Goal: Transaction & Acquisition: Purchase product/service

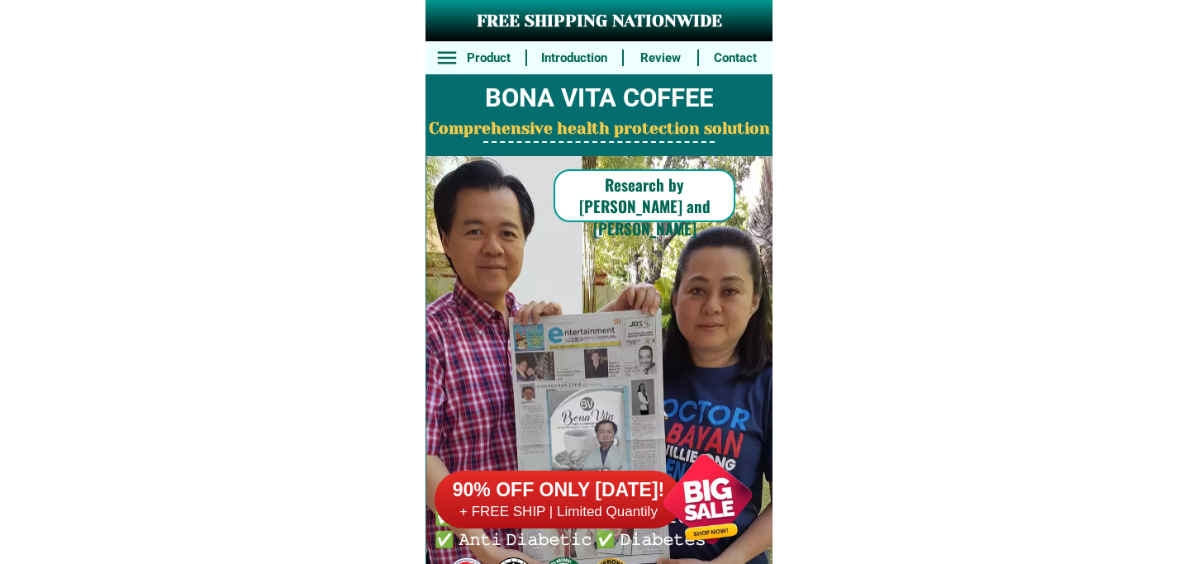
click at [632, 481] on h6 "90% OFF ONLY [DATE]!" at bounding box center [559, 490] width 248 height 25
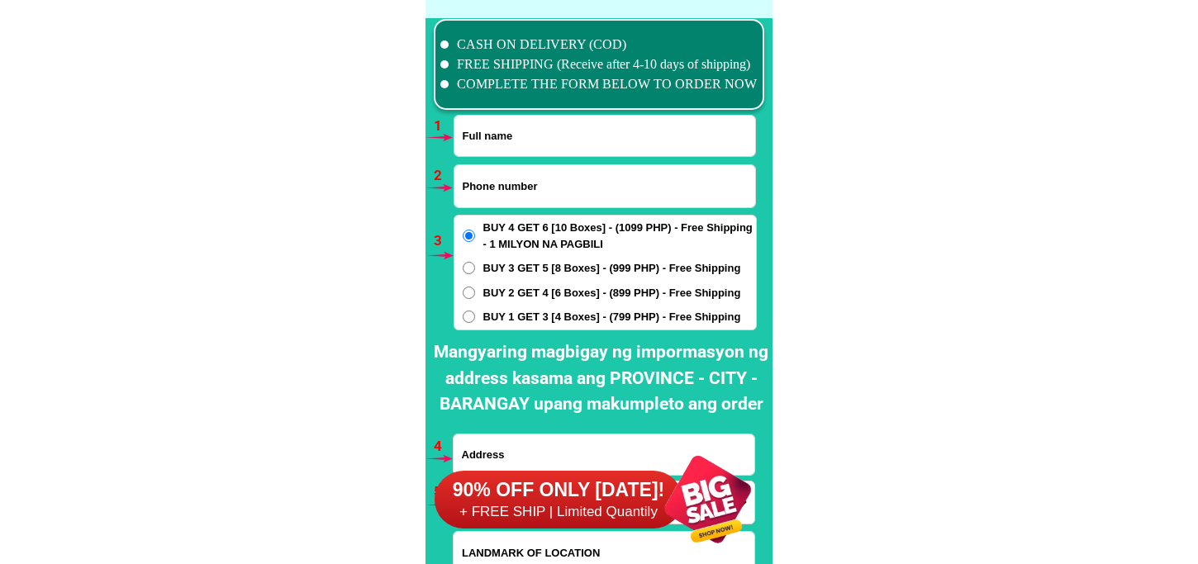
scroll to position [12152, 0]
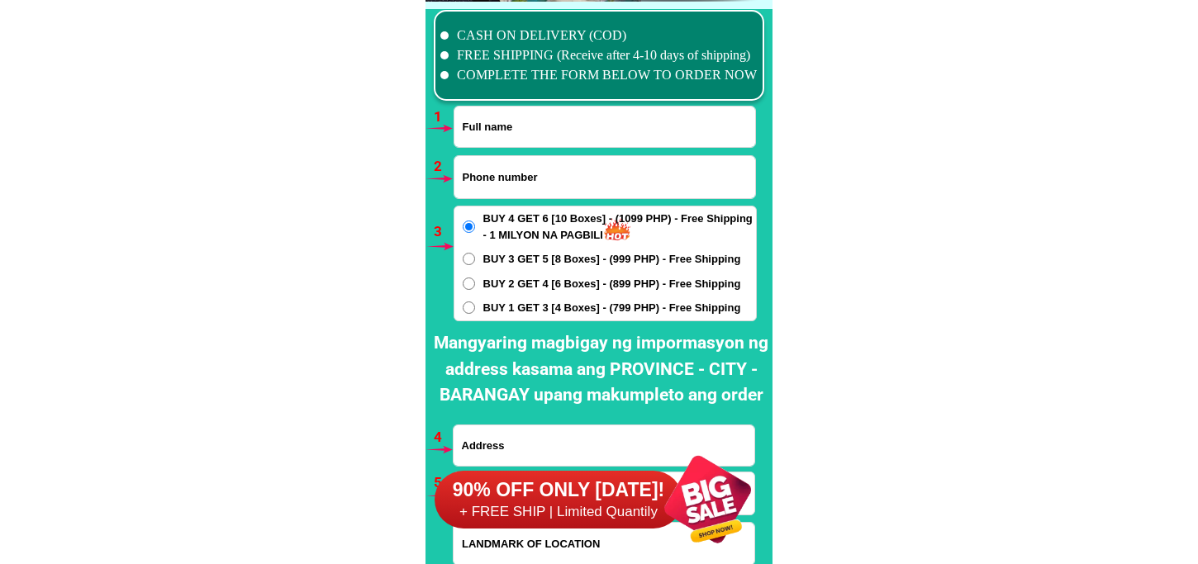
click at [534, 141] on input "Input full_name" at bounding box center [605, 127] width 301 height 40
paste input "Elena Donghit"
type input "Elena Donghit"
click at [498, 172] on input "Input phone_number" at bounding box center [605, 177] width 301 height 42
click at [514, 188] on input "Input phone_number" at bounding box center [605, 177] width 301 height 42
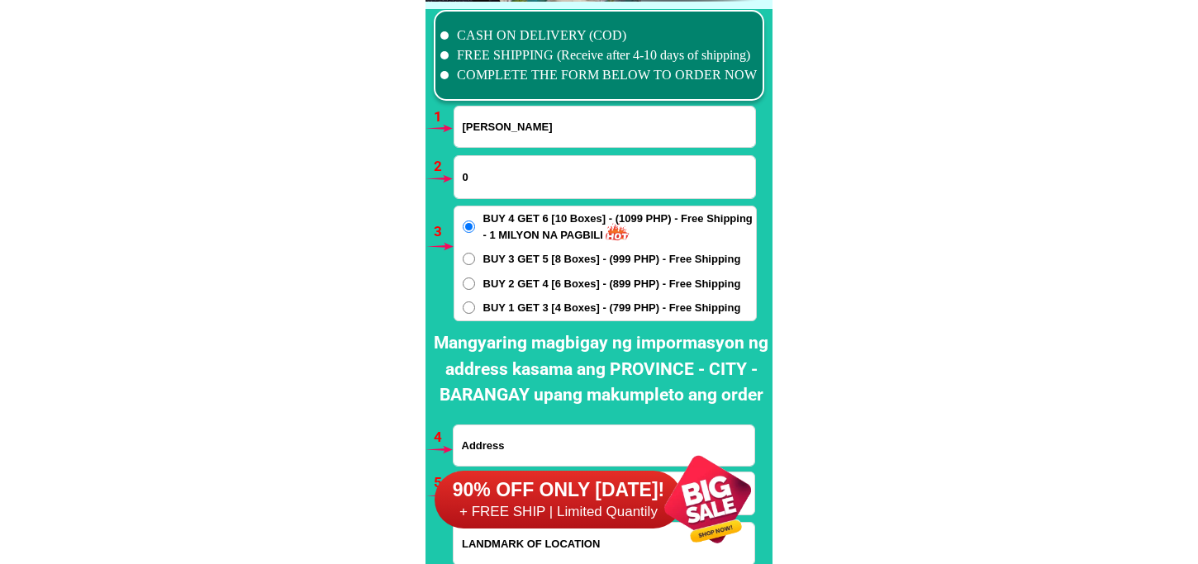
paste input "9474269653"
type input "09474269653"
click at [541, 310] on span "BUY 1 GET 3 [4 Boxes] - (799 PHP) - Free Shipping" at bounding box center [612, 308] width 258 height 17
click at [475, 310] on input "BUY 1 GET 3 [4 Boxes] - (799 PHP) - Free Shipping" at bounding box center [469, 308] width 12 height 12
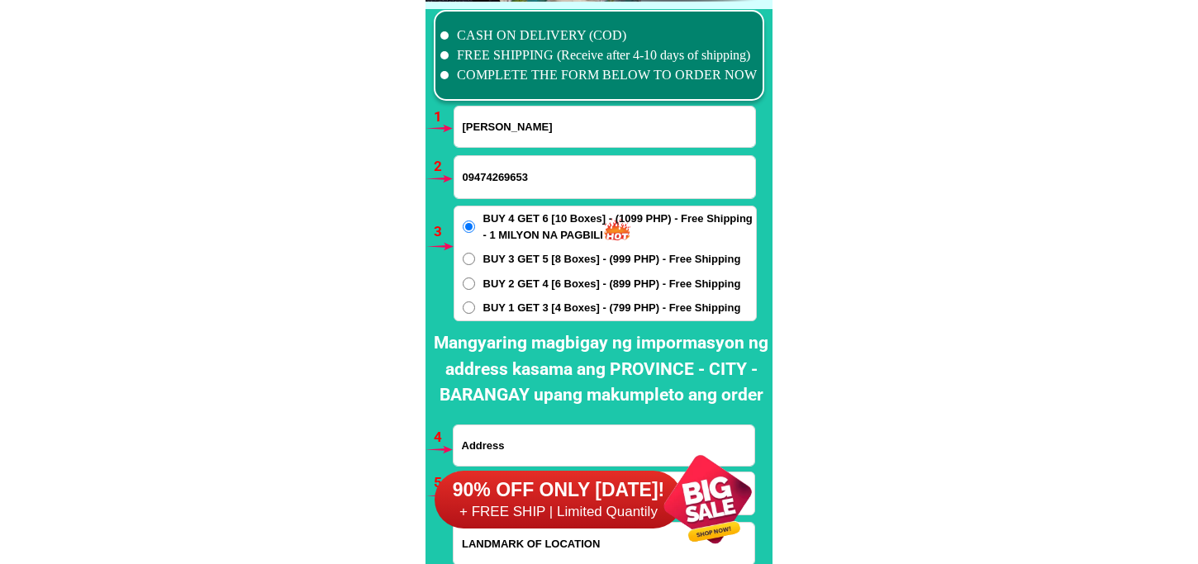
radio input "true"
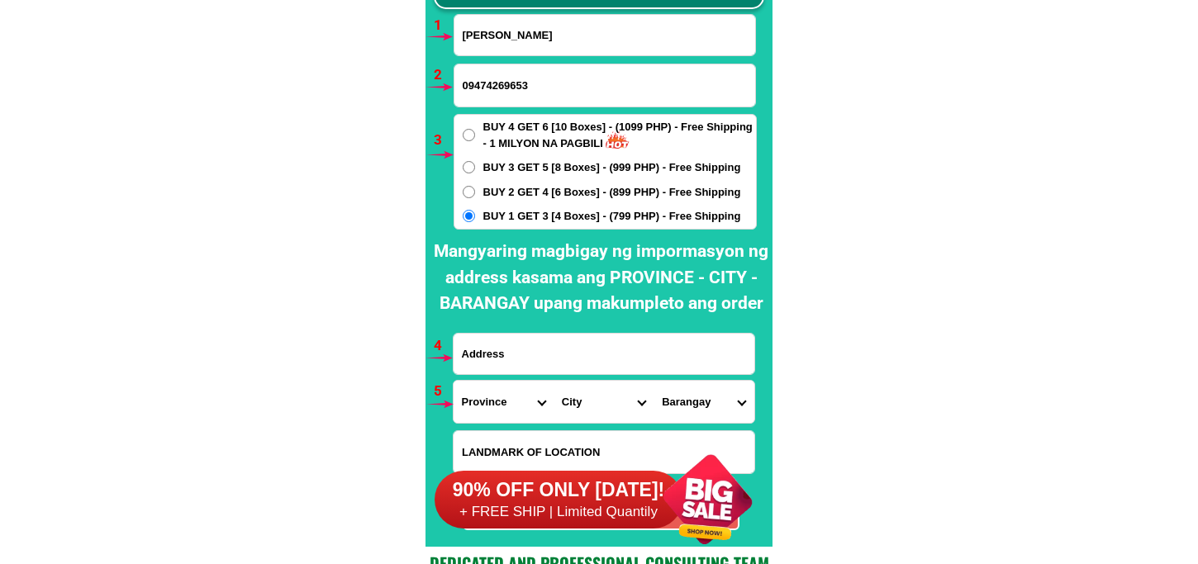
click at [570, 372] on input "Input address" at bounding box center [604, 354] width 301 height 40
paste input "Springtown Annex brgy bukal Tanza Cavite Block 7 lot 4"
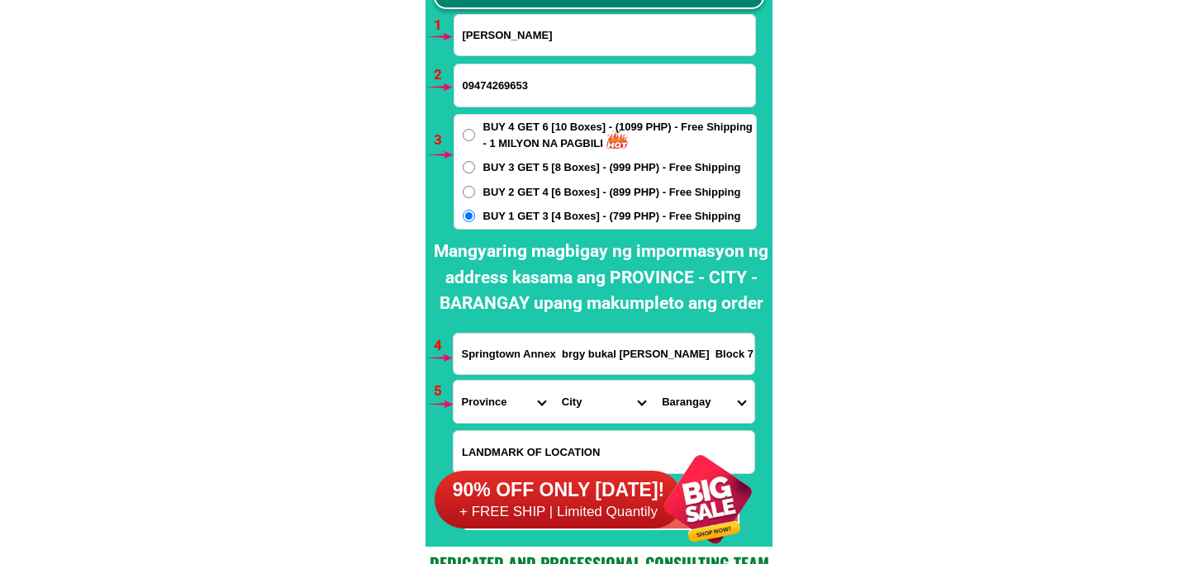
scroll to position [0, 2]
type input "Springtown Annex brgy bukal Tanza Cavite Block 7 lot 4"
drag, startPoint x: 472, startPoint y: 420, endPoint x: 476, endPoint y: 409, distance: 11.5
click at [472, 419] on select "Province [GEOGRAPHIC_DATA] [GEOGRAPHIC_DATA][PERSON_NAME][GEOGRAPHIC_DATA][GEOG…" at bounding box center [504, 402] width 100 height 42
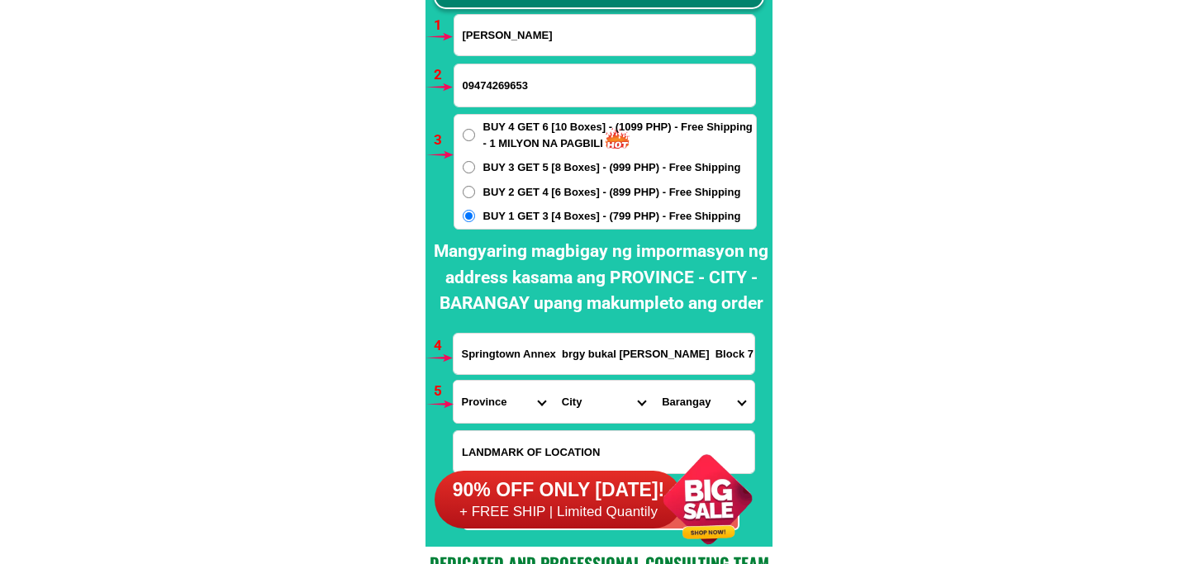
select select "63_826"
click at [454, 381] on select "Province [GEOGRAPHIC_DATA] [GEOGRAPHIC_DATA][PERSON_NAME][GEOGRAPHIC_DATA][GEOG…" at bounding box center [504, 402] width 100 height 42
click at [563, 393] on select "City Alfonso Amadeo Bacoor Carmona Cavite-city Cavite-magallanes Cavite-rosario…" at bounding box center [604, 402] width 100 height 42
select select "63_8267003"
click at [554, 381] on select "City Alfonso Amadeo Bacoor Carmona Cavite-city Cavite-magallanes Cavite-rosario…" at bounding box center [604, 402] width 100 height 42
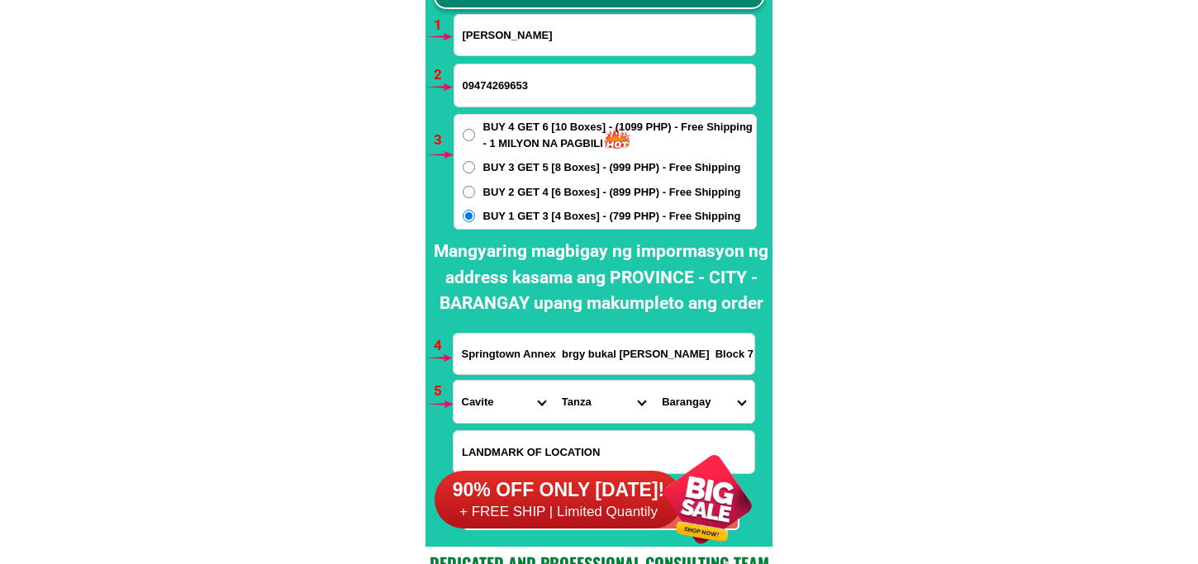
drag, startPoint x: 682, startPoint y: 402, endPoint x: 682, endPoint y: 386, distance: 15.7
click at [682, 402] on select "Barangay Amaya i Amaya ii Amaya iii Amaya iv Amaya v Amaya vi Amaya vii Bagtas …" at bounding box center [704, 402] width 100 height 42
click at [654, 381] on select "Barangay Amaya i Amaya ii Amaya iii Amaya iv Amaya v Amaya vi Amaya vii Bagtas …" at bounding box center [704, 402] width 100 height 42
drag, startPoint x: 702, startPoint y: 409, endPoint x: 711, endPoint y: 380, distance: 30.1
click at [702, 408] on select "Barangay Amaya i Amaya ii Amaya iii Amaya iv Amaya v Amaya vi Amaya vii Bagtas …" at bounding box center [704, 402] width 100 height 42
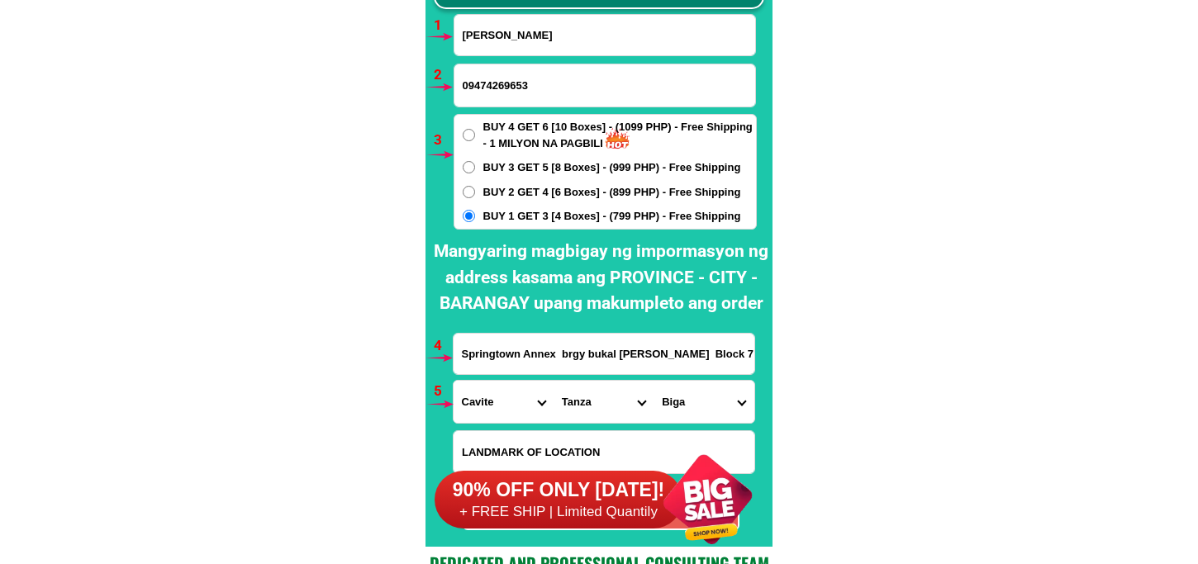
select select "63_82670038439"
click at [654, 381] on select "Barangay Amaya i Amaya ii Amaya iii Amaya iv Amaya v Amaya vi Amaya vii Bagtas …" at bounding box center [704, 402] width 100 height 42
click at [694, 395] on select "Barangay Amaya i Amaya ii Amaya iii Amaya iv Amaya v Amaya vi Amaya vii Bagtas …" at bounding box center [704, 402] width 100 height 42
click at [654, 381] on select "Barangay Amaya i Amaya ii Amaya iii Amaya iv Amaya v Amaya vi Amaya vii Bagtas …" at bounding box center [704, 402] width 100 height 42
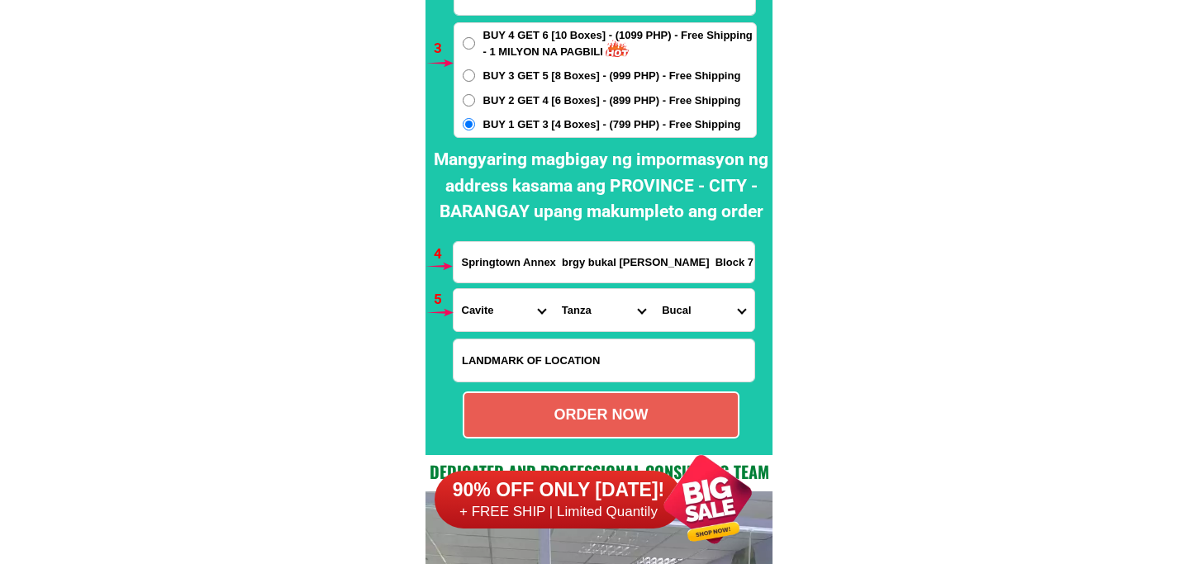
click at [661, 387] on form "Elena Donghit 09474269653 ORDER NOW Springtown Annex brgy bukal Tanza Cavite Bl…" at bounding box center [605, 180] width 304 height 516
click at [664, 402] on div "ORDER NOW" at bounding box center [601, 415] width 277 height 47
type input "Elena Donghit"
type input "Springtown Annex brgy bukal Tanza Cavite Block 7 lot 4"
radio input "true"
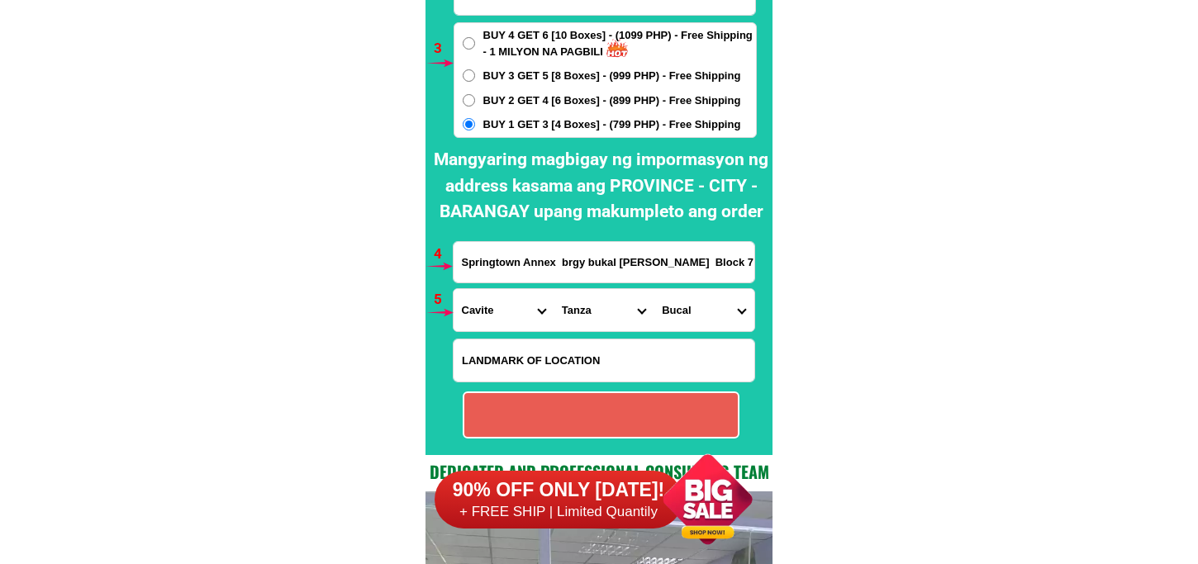
radio input "true"
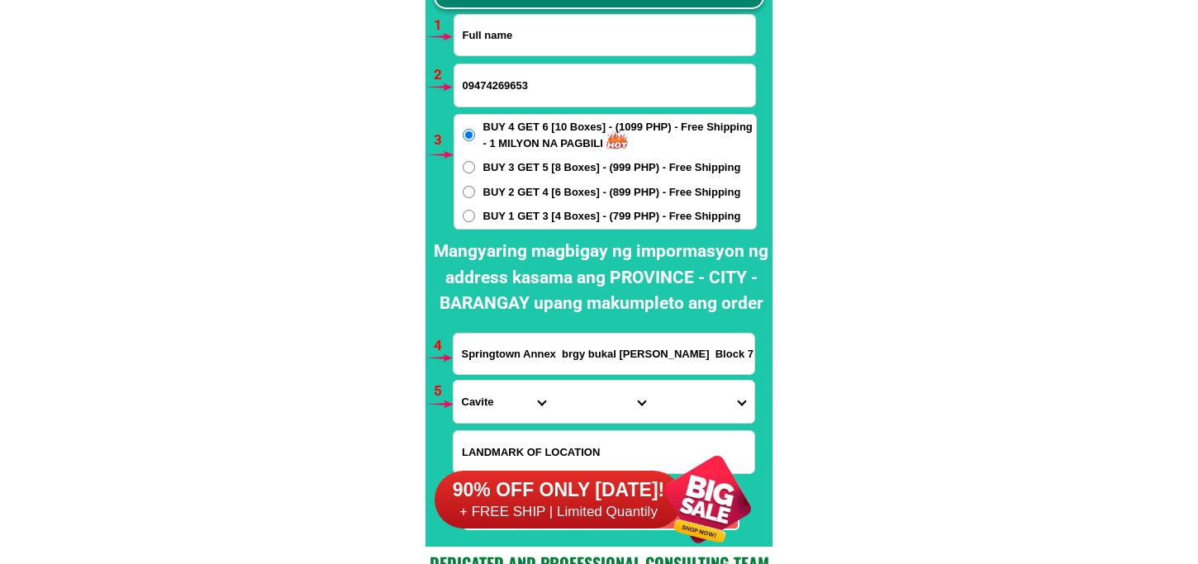
click at [519, 20] on input "Input full_name" at bounding box center [605, 35] width 301 height 40
paste input "LYDIA N. GOLLE"
type input "LYDIA N. GOLLE"
click at [543, 102] on input "Input phone_number" at bounding box center [605, 85] width 301 height 42
paste input "09067925605"
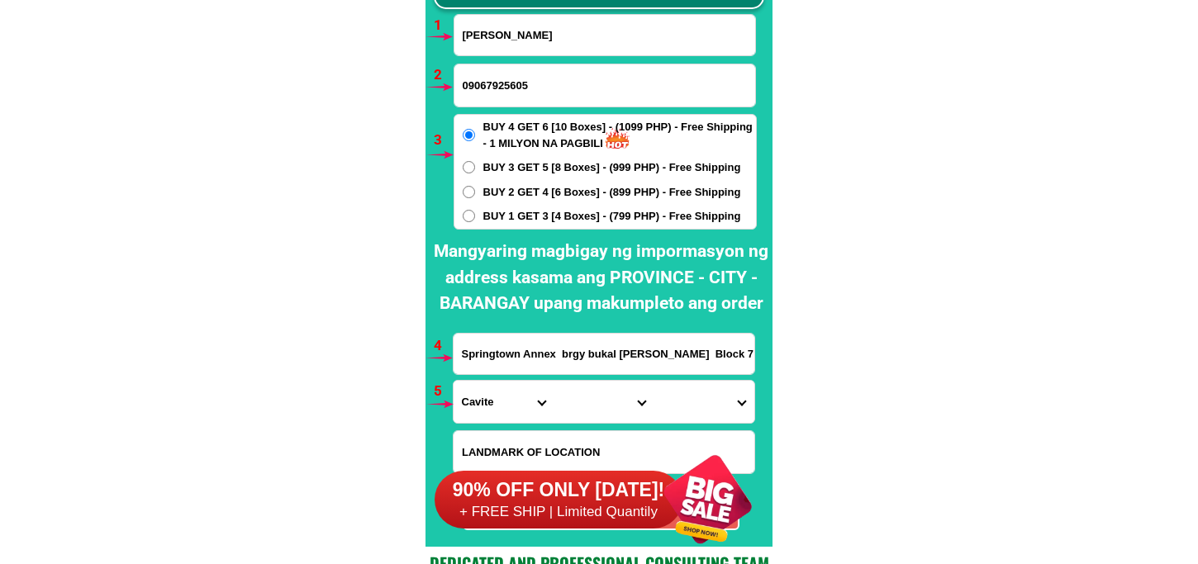
type input "09067925605"
click at [518, 212] on span "BUY 1 GET 3 [4 Boxes] - (799 PHP) - Free Shipping" at bounding box center [612, 216] width 258 height 17
click at [475, 212] on input "BUY 1 GET 3 [4 Boxes] - (799 PHP) - Free Shipping" at bounding box center [469, 216] width 12 height 12
radio input "true"
click at [530, 356] on input "Input address" at bounding box center [604, 354] width 301 height 40
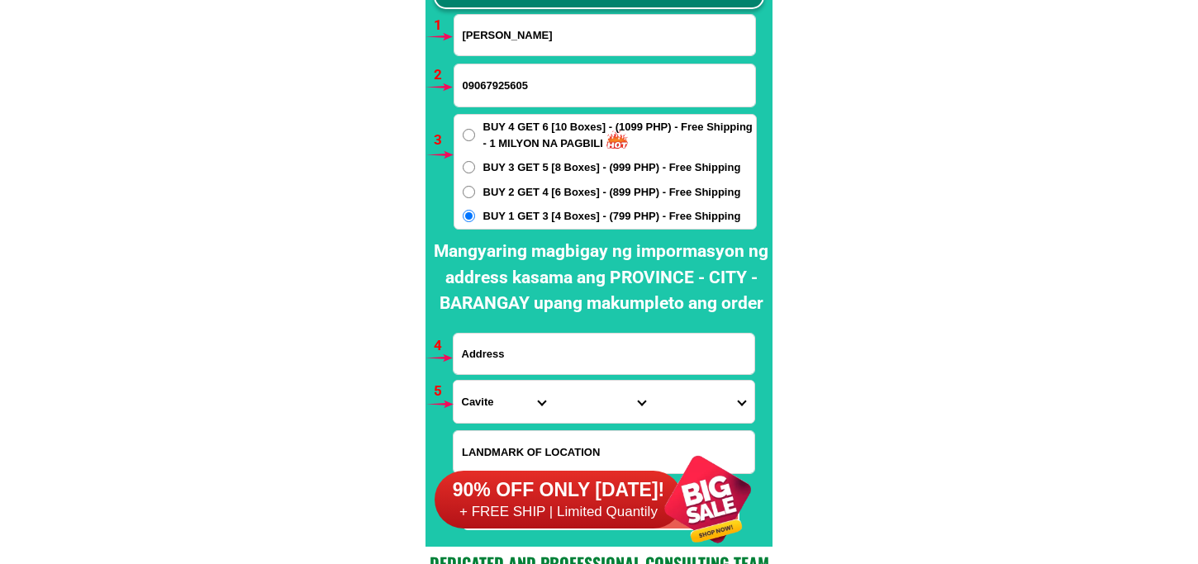
paste input "LANDMARK OF LOCATION:P-4 GASPAR REQUINA VILLAGE, JOHN BOSCO DISTRICT MANGAGOY B…"
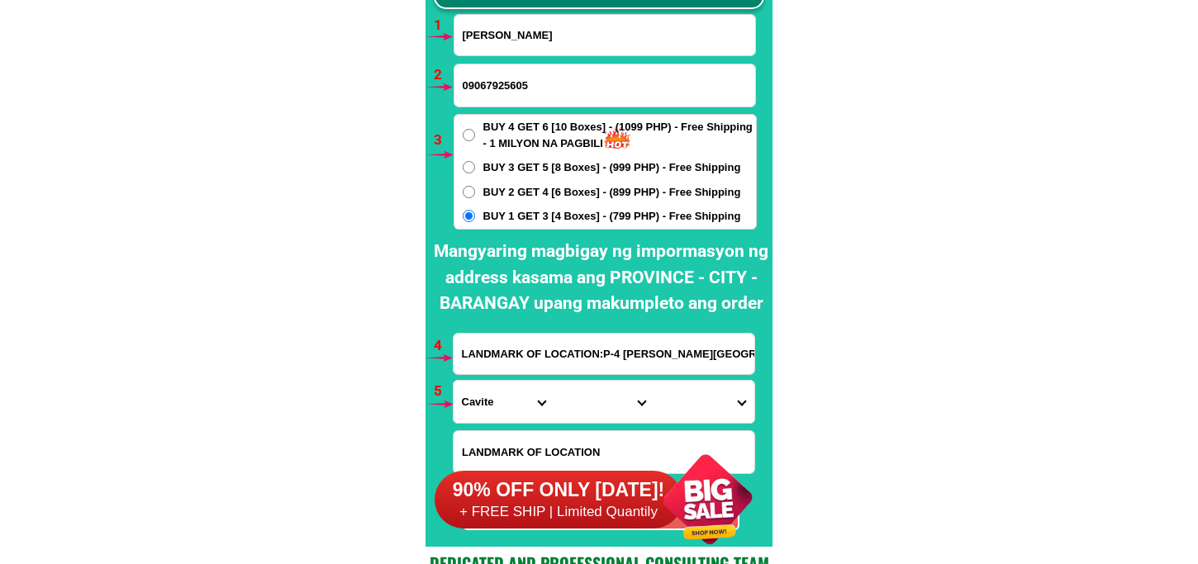
scroll to position [0, 453]
type input "LANDMARK OF LOCATION:P-4 GASPAR REQUINA VILLAGE, JOHN BOSCO DISTRICT MANGAGOY B…"
drag, startPoint x: 478, startPoint y: 402, endPoint x: 485, endPoint y: 381, distance: 22.7
click at [482, 394] on select "Province [GEOGRAPHIC_DATA] [GEOGRAPHIC_DATA][PERSON_NAME][GEOGRAPHIC_DATA][GEOG…" at bounding box center [504, 402] width 100 height 42
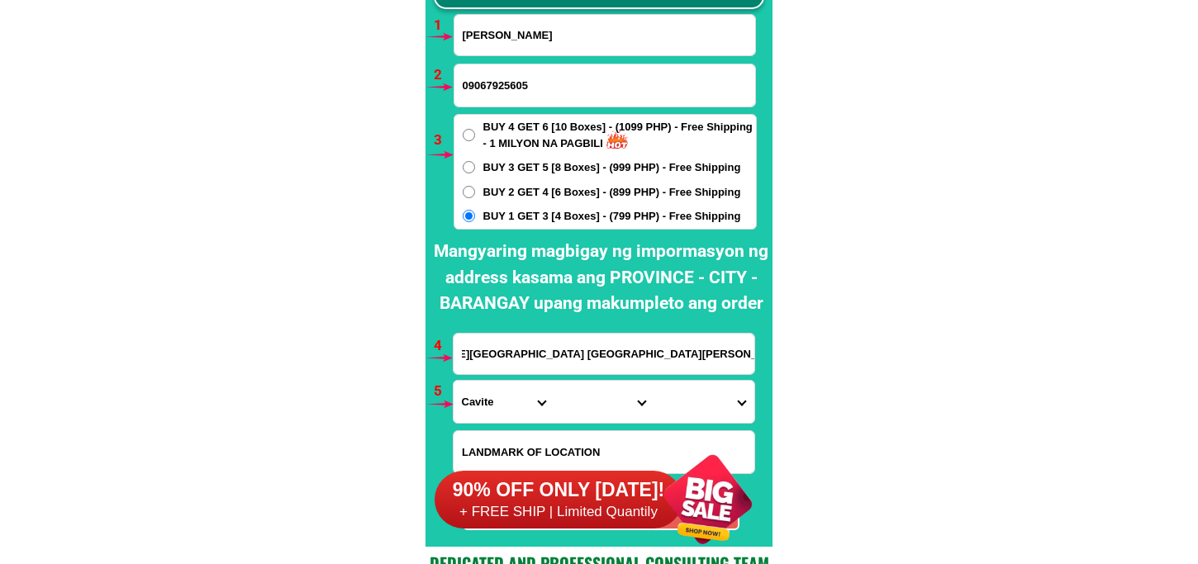
scroll to position [0, 0]
select select "63_115"
click at [454, 381] on select "Province [GEOGRAPHIC_DATA] [GEOGRAPHIC_DATA][PERSON_NAME][GEOGRAPHIC_DATA][GEOG…" at bounding box center [504, 402] width 100 height 42
drag, startPoint x: 600, startPoint y: 399, endPoint x: 607, endPoint y: 380, distance: 20.4
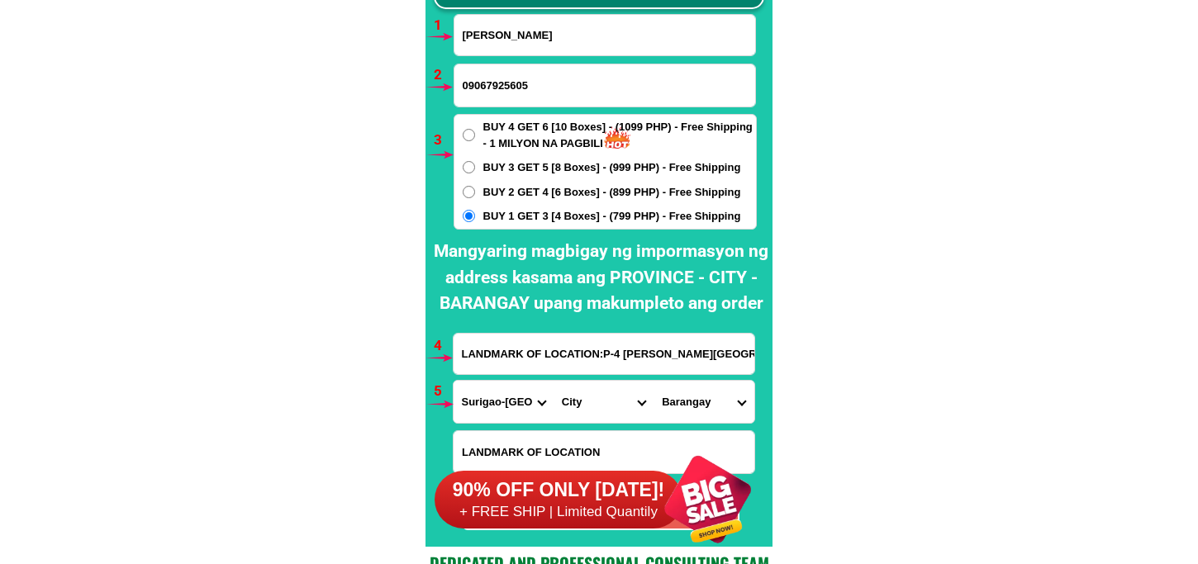
click at [600, 399] on select "City Barobo Bayabas Bislig-city Cagwait Cantilan Carrascal Hinatuan Lanuza Lian…" at bounding box center [604, 402] width 100 height 42
select select "63_1151332"
click at [485, 391] on select "Province [GEOGRAPHIC_DATA] [GEOGRAPHIC_DATA][PERSON_NAME][GEOGRAPHIC_DATA][GEOG…" at bounding box center [504, 402] width 100 height 42
select select "63_829"
click at [454, 381] on select "Province [GEOGRAPHIC_DATA] [GEOGRAPHIC_DATA][PERSON_NAME][GEOGRAPHIC_DATA][GEOG…" at bounding box center [504, 402] width 100 height 42
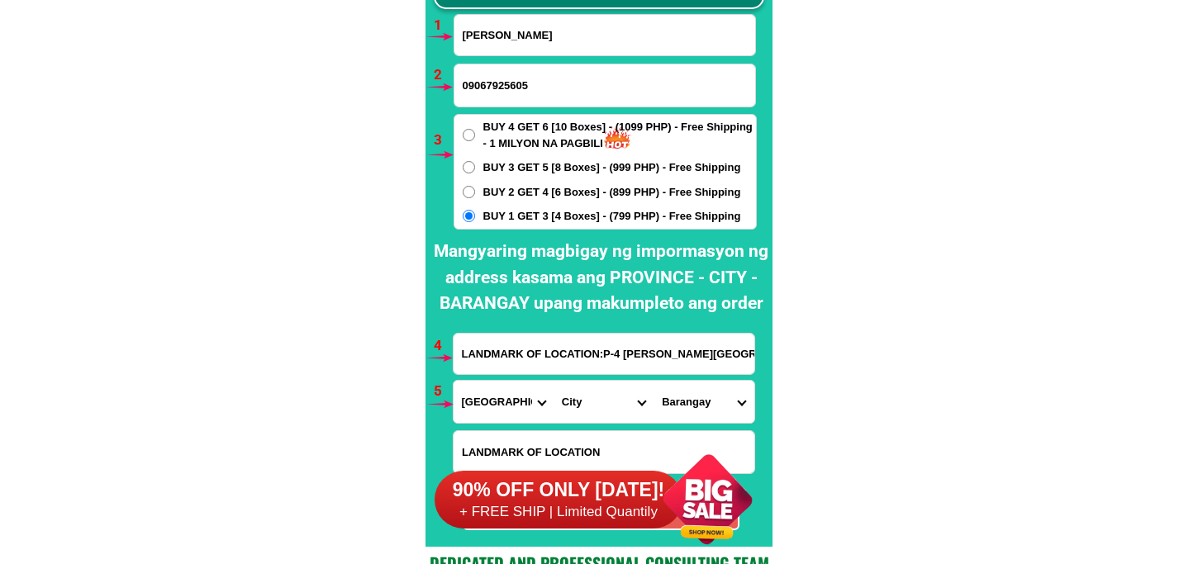
click at [476, 414] on select "Province [GEOGRAPHIC_DATA] [GEOGRAPHIC_DATA][PERSON_NAME][GEOGRAPHIC_DATA][GEOG…" at bounding box center [504, 402] width 100 height 42
drag, startPoint x: 577, startPoint y: 399, endPoint x: 591, endPoint y: 380, distance: 23.6
click at [578, 399] on select "City Bacuag Claver Dapa Del-carmen Gigaquit Mainit Malimono San-benito San-fran…" at bounding box center [604, 402] width 100 height 42
select select "63_8295770"
drag, startPoint x: 488, startPoint y: 405, endPoint x: 502, endPoint y: 382, distance: 26.7
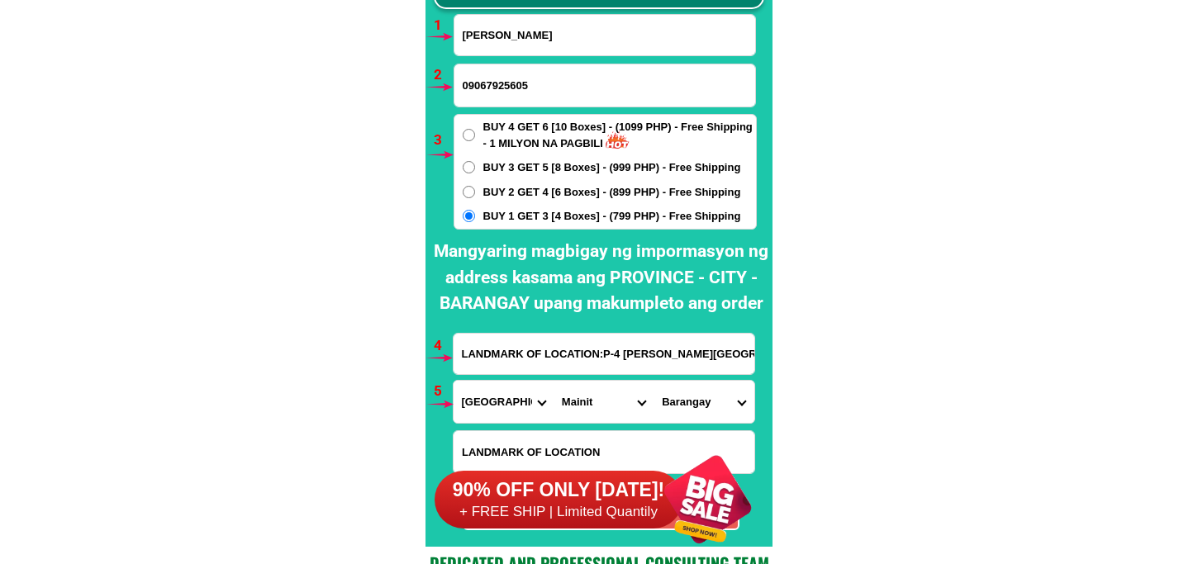
click at [488, 405] on select "Province [GEOGRAPHIC_DATA] [GEOGRAPHIC_DATA][PERSON_NAME][GEOGRAPHIC_DATA][GEOG…" at bounding box center [504, 402] width 100 height 42
select select "63_115"
click at [454, 381] on select "Province [GEOGRAPHIC_DATA] [GEOGRAPHIC_DATA][PERSON_NAME][GEOGRAPHIC_DATA][GEOG…" at bounding box center [504, 402] width 100 height 42
click at [574, 387] on select "City Barobo Bayabas Bislig-city Cagwait Cantilan Carrascal Hinatuan Lanuza Lian…" at bounding box center [604, 402] width 100 height 42
drag, startPoint x: 575, startPoint y: 397, endPoint x: 575, endPoint y: 383, distance: 14.9
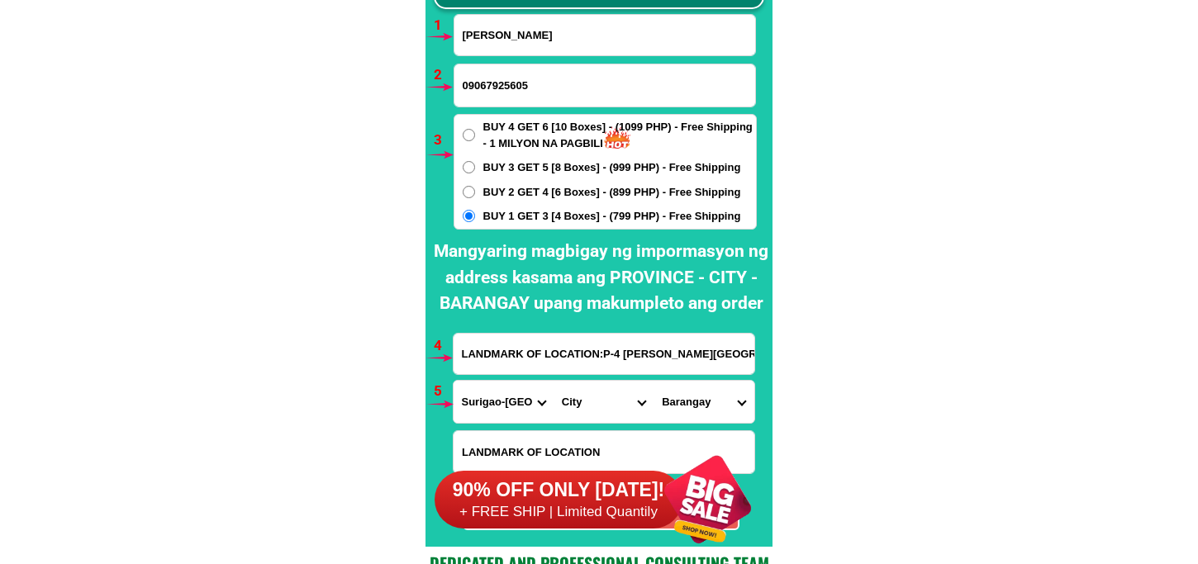
click at [575, 393] on select "City Barobo Bayabas Bislig-city Cagwait Cantilan Carrascal Hinatuan Lanuza Lian…" at bounding box center [604, 402] width 100 height 42
select select "63_1152094"
click at [554, 381] on select "City Barobo Bayabas Bislig-city Cagwait Cantilan Carrascal Hinatuan Lanuza Lian…" at bounding box center [604, 402] width 100 height 42
drag, startPoint x: 689, startPoint y: 397, endPoint x: 692, endPoint y: 381, distance: 16.7
click at [690, 397] on select "Barangay Bucto Burboanan Caguyao Coleto Comawas Kahayag Labisma Lawigan Maharli…" at bounding box center [704, 402] width 100 height 42
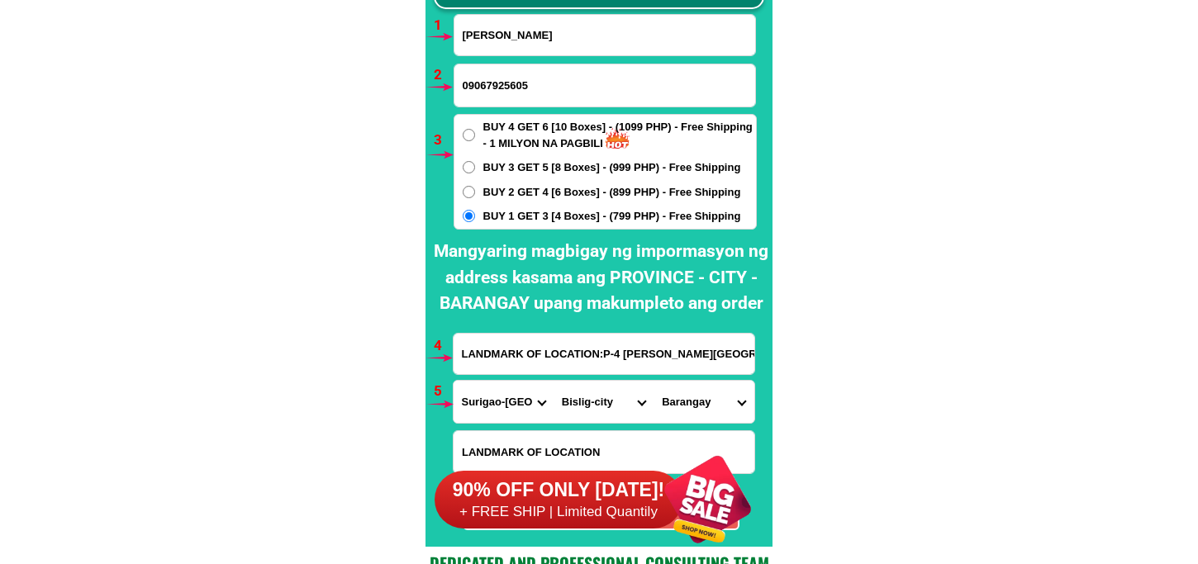
select select "63_11520944855"
click at [654, 381] on select "Barangay Bucto Burboanan Caguyao Coleto Comawas Kahayag Labisma Lawigan Maharli…" at bounding box center [704, 402] width 100 height 42
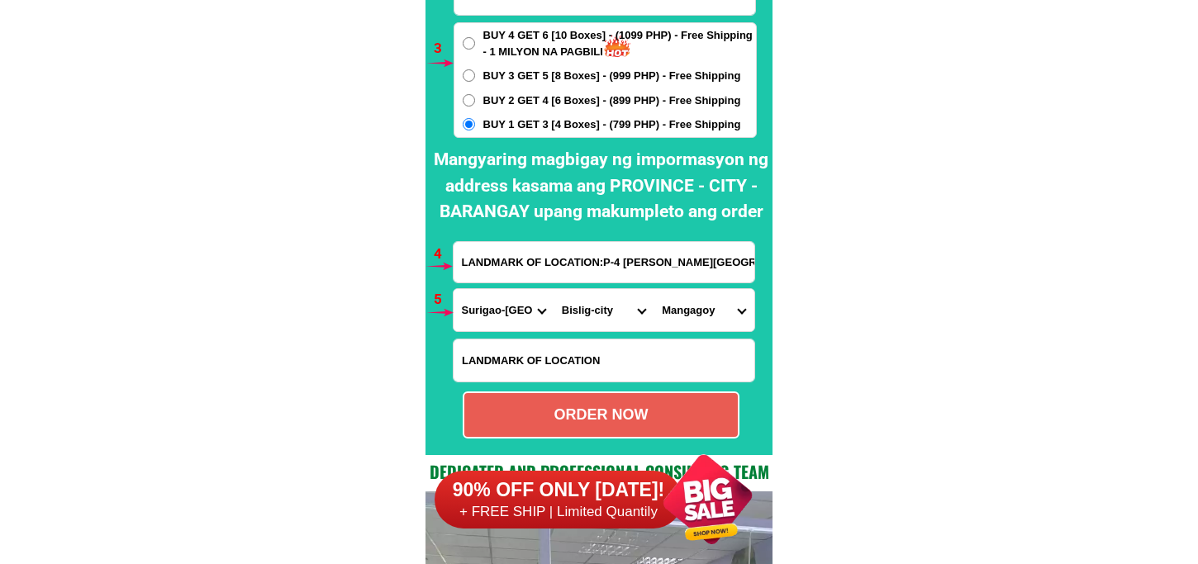
click at [613, 410] on div "ORDER NOW" at bounding box center [601, 415] width 274 height 22
type input "LANDMARK OF LOCATION:P-4 GASPAR REQUINA VILLAGE, JOHN BOSCO DISTRICT MANGAGOY B…"
radio input "true"
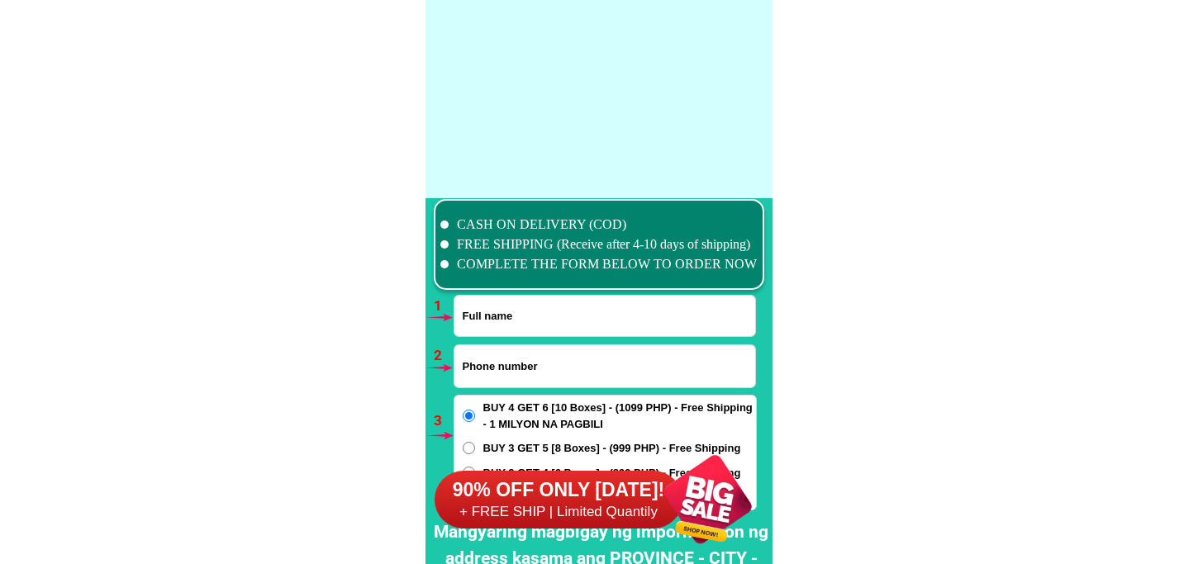
scroll to position [12152, 0]
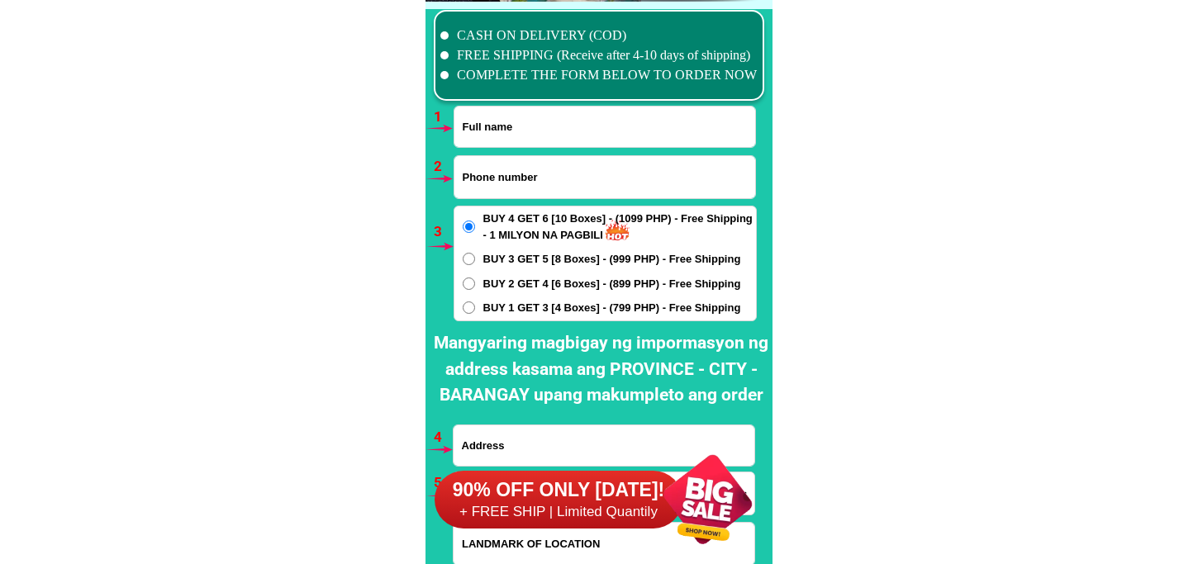
click at [522, 178] on input "Input phone_number" at bounding box center [605, 177] width 301 height 42
paste input "09641506049"
type input "09641506049"
click at [577, 152] on form "09641506049 ORDER NOW Province Abra Agusan-del-norte Agusan-del-sur Aklan Albay…" at bounding box center [605, 364] width 304 height 516
drag, startPoint x: 587, startPoint y: 132, endPoint x: 610, endPoint y: 134, distance: 23.2
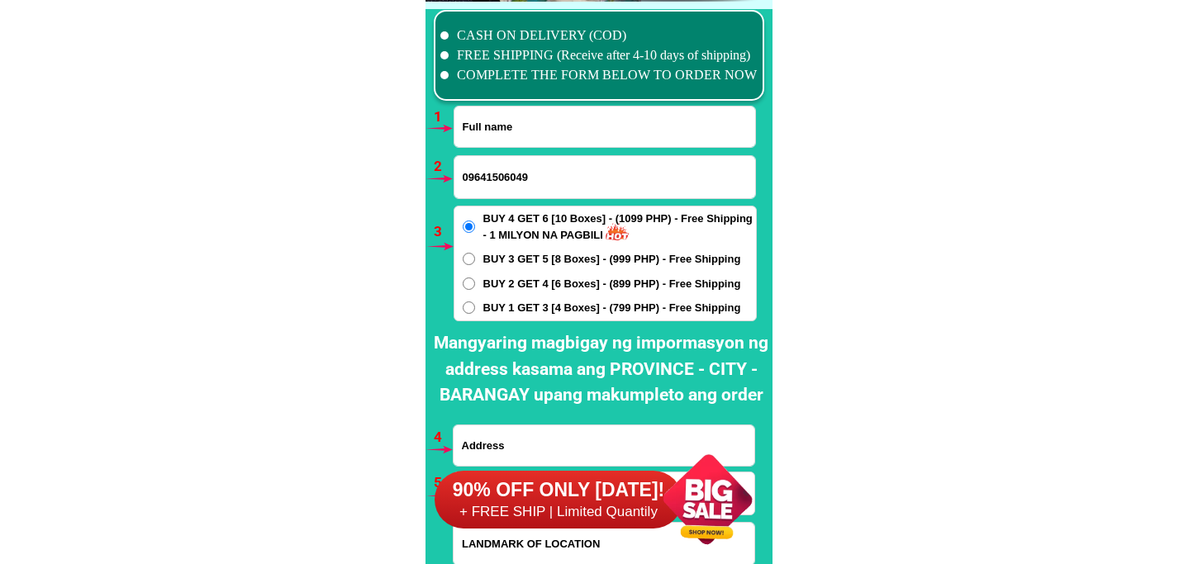
click at [587, 132] on input "Input full_name" at bounding box center [605, 127] width 301 height 40
paste input "fenancita Dalaguan Espinosa"
type input "fenancita Dalaguan Espinosa"
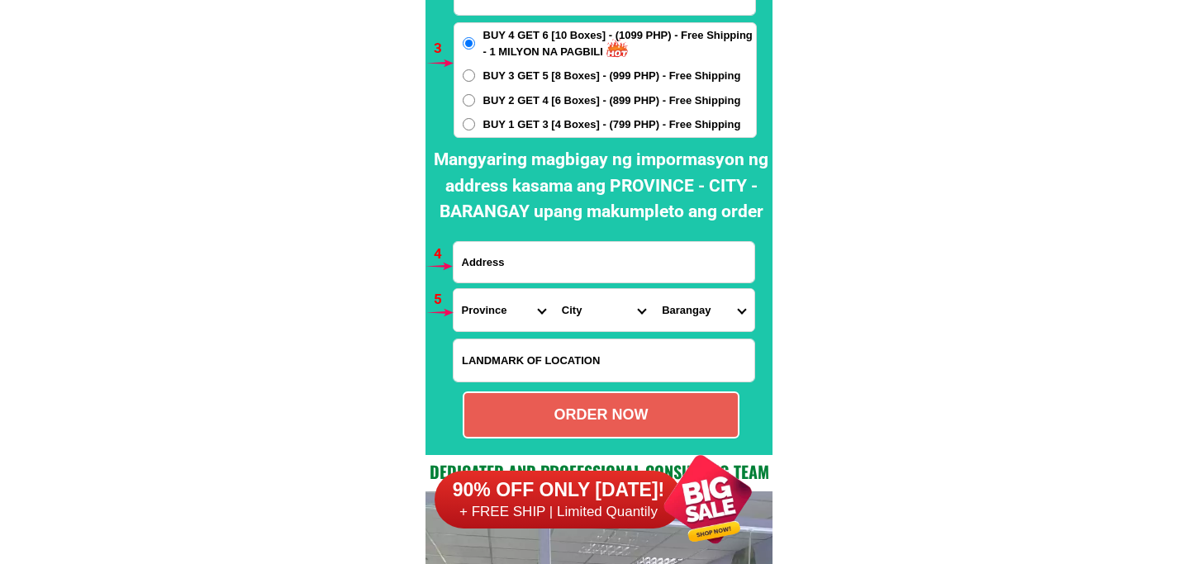
click at [555, 260] on input "Input address" at bounding box center [604, 262] width 301 height 40
paste input "guisguis, santa cruz, zambales"
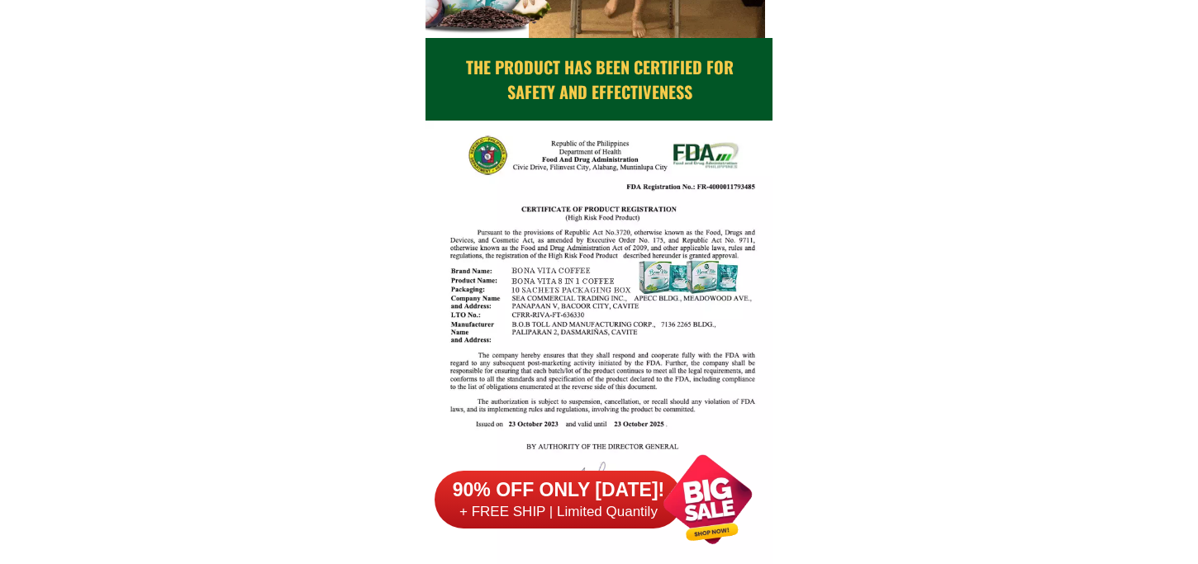
scroll to position [0, 0]
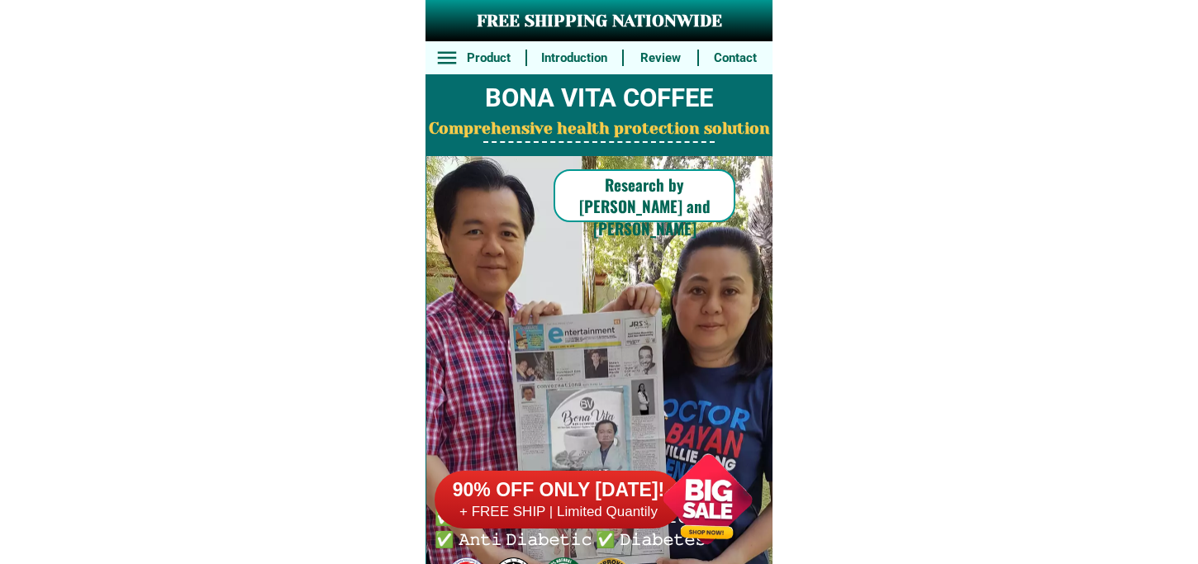
type input "guisguis, santa cruz, zambales"
drag, startPoint x: 692, startPoint y: 501, endPoint x: 692, endPoint y: 399, distance: 101.6
click at [691, 498] on div at bounding box center [708, 500] width 130 height 130
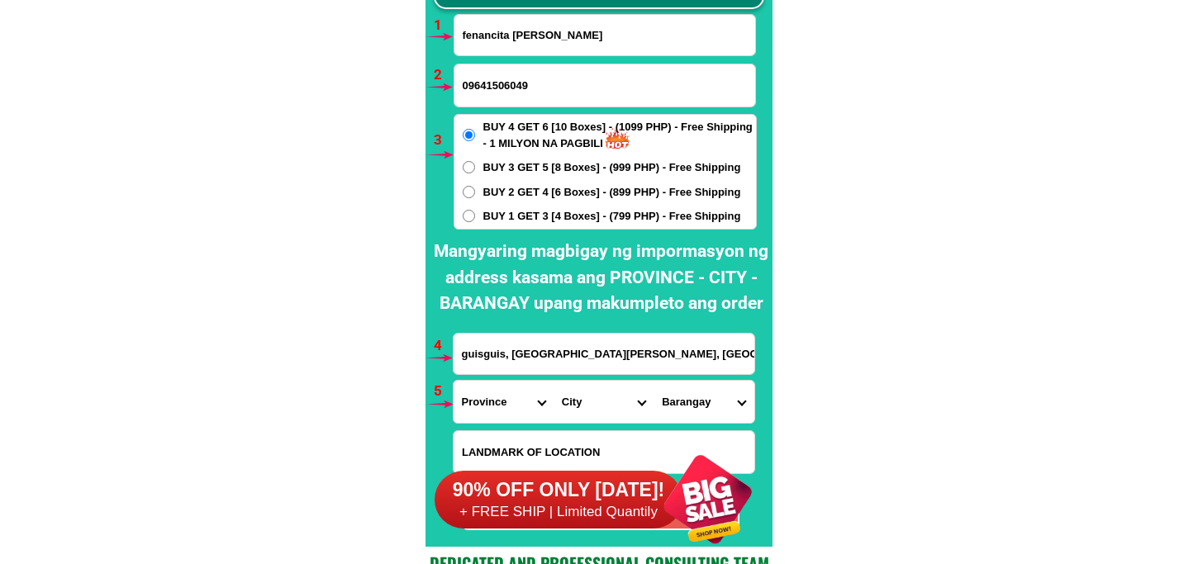
scroll to position [12427, 0]
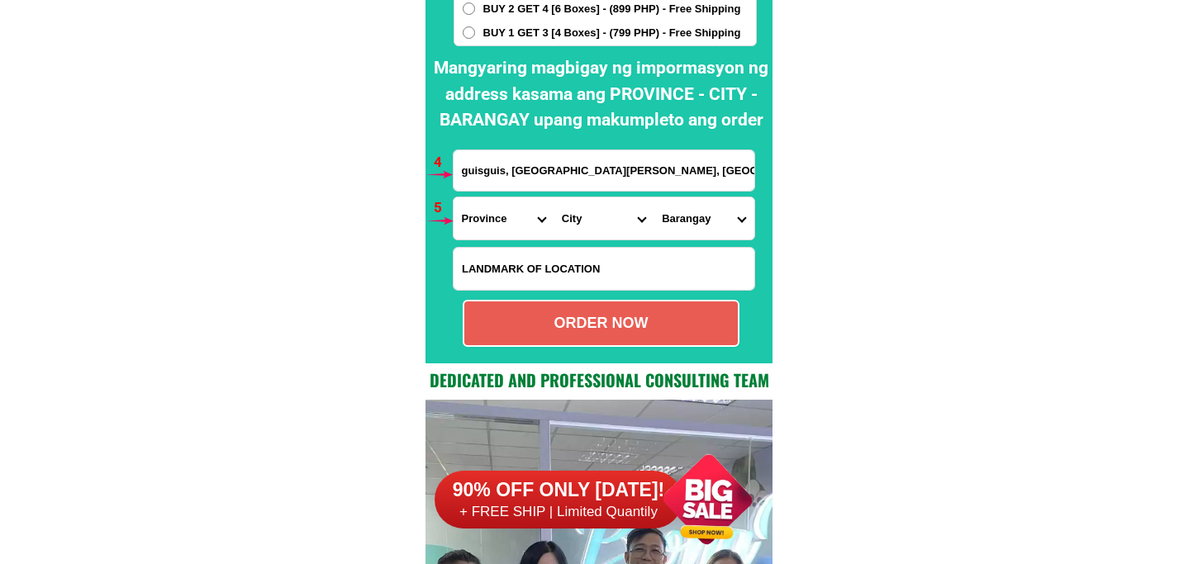
click at [545, 268] on input "Input LANDMARKOFLOCATION" at bounding box center [604, 269] width 301 height 42
paste input "malapit sa fadolinahan,along the road"
type input "malapit sa fadolinahan,along the road"
click at [483, 226] on select "Province [GEOGRAPHIC_DATA] [GEOGRAPHIC_DATA][PERSON_NAME][GEOGRAPHIC_DATA][GEOG…" at bounding box center [504, 219] width 100 height 42
select select "63_803"
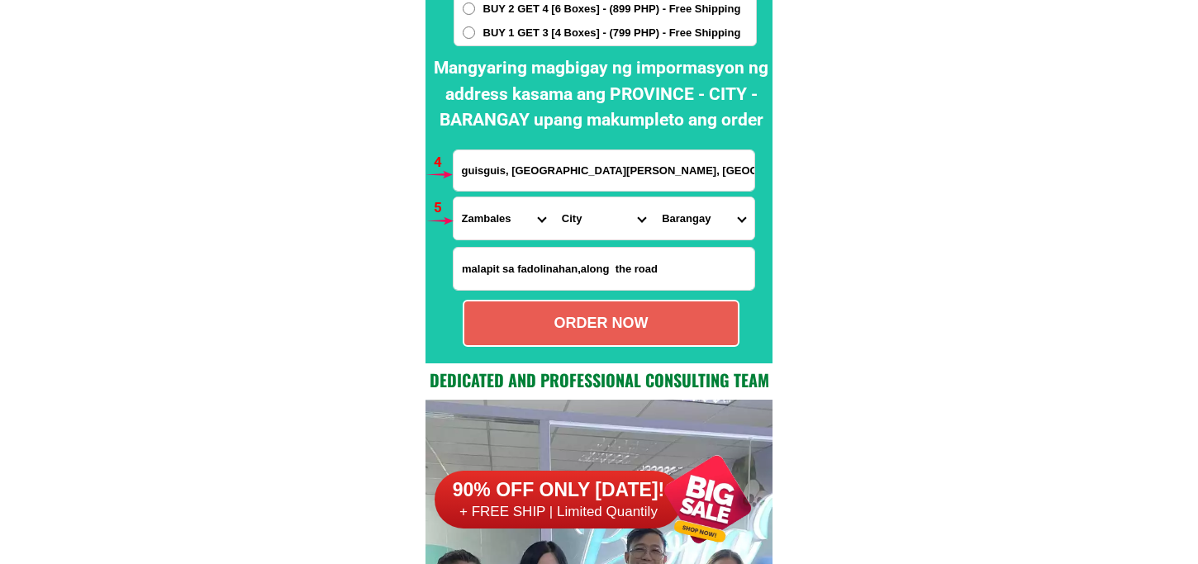
click at [454, 198] on select "Province [GEOGRAPHIC_DATA] [GEOGRAPHIC_DATA][PERSON_NAME][GEOGRAPHIC_DATA][GEOG…" at bounding box center [504, 219] width 100 height 42
click at [580, 211] on select "City Botolan [GEOGRAPHIC_DATA] [PERSON_NAME] [GEOGRAPHIC_DATA] [GEOGRAPHIC_DATA…" at bounding box center [604, 219] width 100 height 42
select select "63_8036149"
click at [554, 198] on select "City Botolan [GEOGRAPHIC_DATA] [PERSON_NAME] [GEOGRAPHIC_DATA] [GEOGRAPHIC_DATA…" at bounding box center [604, 219] width 100 height 42
click at [706, 217] on select "Barangay Babuyan [GEOGRAPHIC_DATA][PERSON_NAME] Bulawon Canaynayan Gama Guinabo…" at bounding box center [704, 219] width 100 height 42
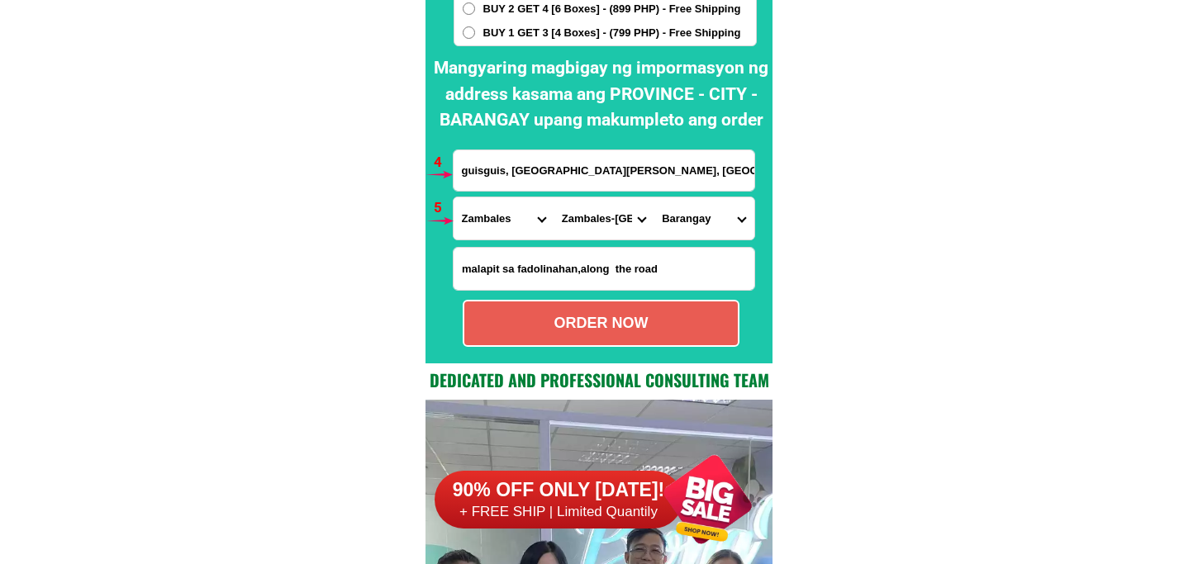
select select "63_80361497934"
click at [654, 198] on select "Barangay Babuyan [GEOGRAPHIC_DATA][PERSON_NAME] Bulawon Canaynayan Gama Guinabo…" at bounding box center [704, 219] width 100 height 42
click at [632, 340] on div "ORDER NOW" at bounding box center [601, 323] width 277 height 47
radio input "true"
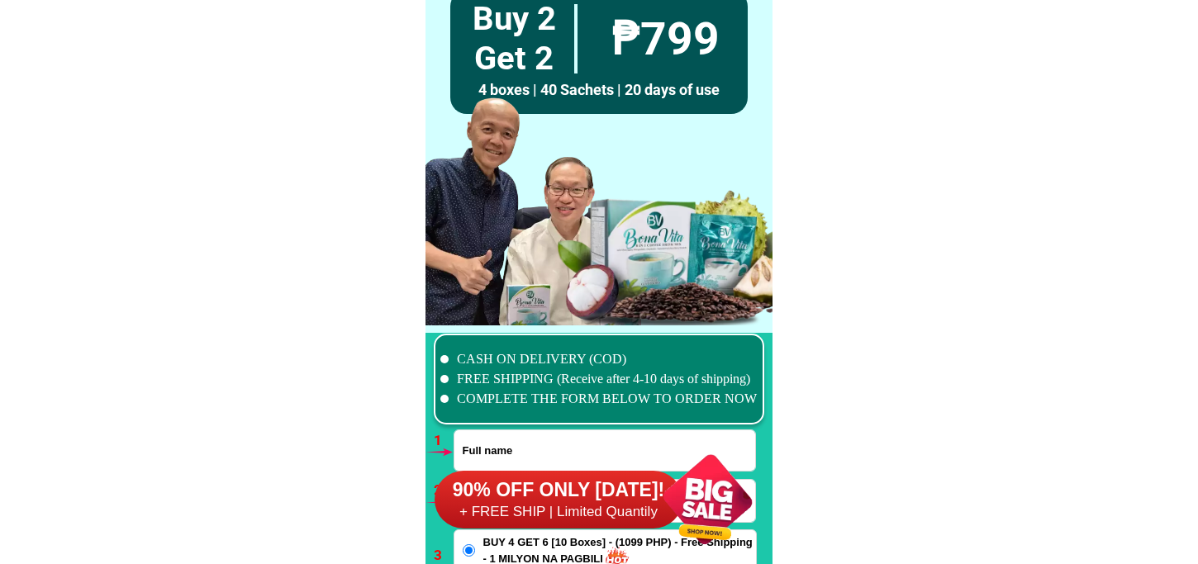
scroll to position [12152, 0]
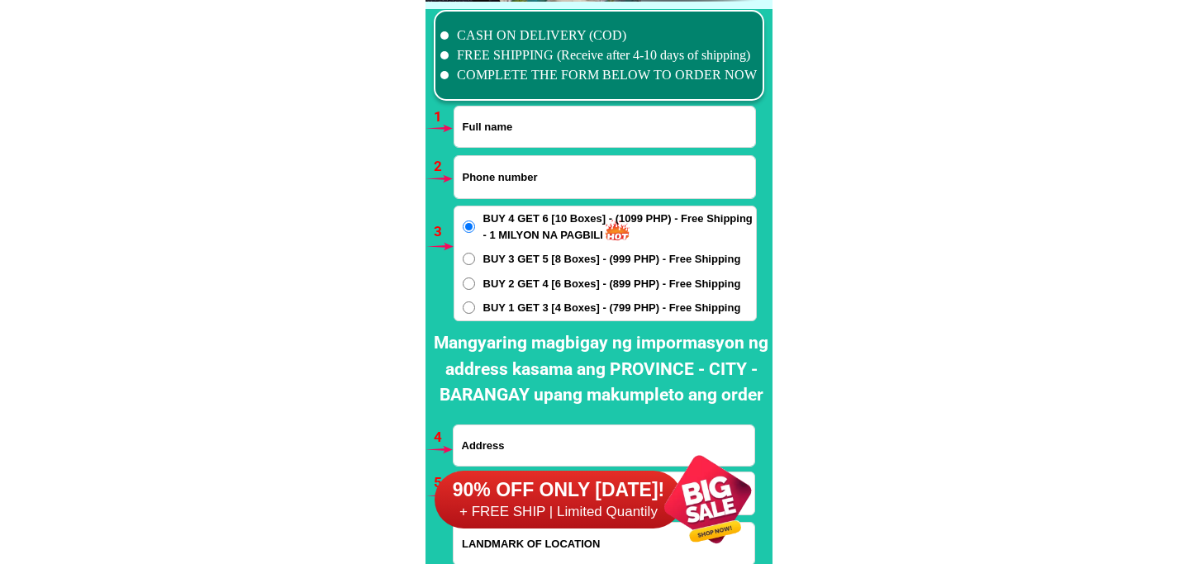
click at [512, 147] on form "ORDER NOW Province [GEOGRAPHIC_DATA] [GEOGRAPHIC_DATA][PERSON_NAME][GEOGRAPHIC_…" at bounding box center [605, 364] width 304 height 516
click at [507, 131] on input "Input full_name" at bounding box center [605, 127] width 301 height 40
paste input "[PERSON_NAME]"
type input "[PERSON_NAME]"
click at [518, 172] on input "Input phone_number" at bounding box center [605, 177] width 301 height 42
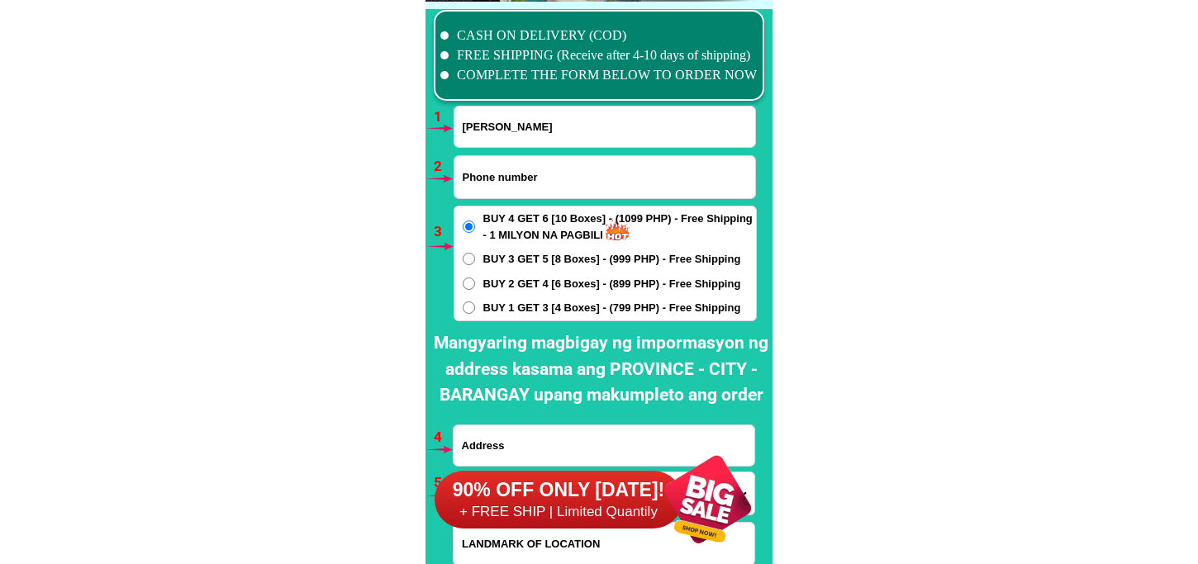
paste input "09197722754"
type input "09197722754"
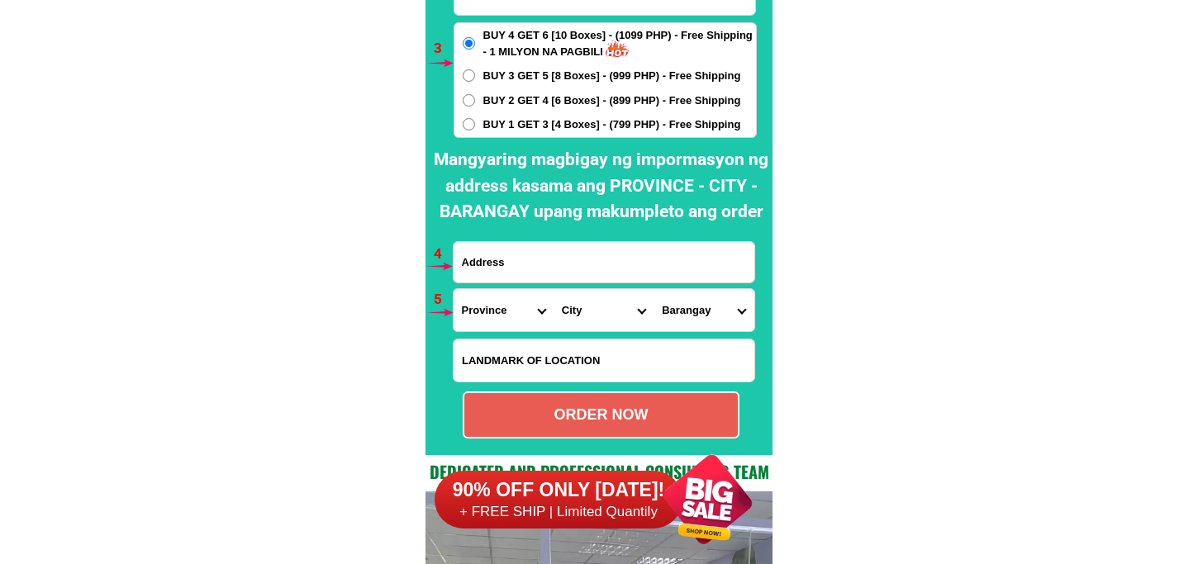
click at [523, 242] on input "Input address" at bounding box center [604, 262] width 301 height 40
paste input "[STREET_ADDRESS][GEOGRAPHIC_DATA][PERSON_NAME]IV- Poblàcion [PERSON_NAME] Near …"
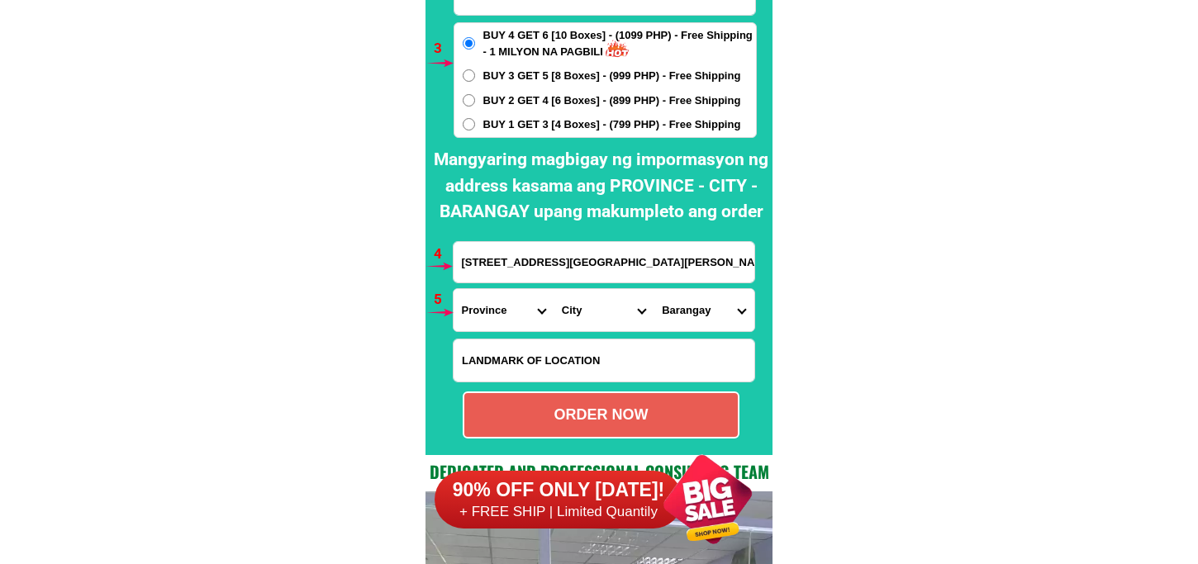
scroll to position [0, 217]
type input "[STREET_ADDRESS][GEOGRAPHIC_DATA][PERSON_NAME]IV- Poblàcion [PERSON_NAME] Near …"
click at [478, 302] on select "Province [GEOGRAPHIC_DATA] [GEOGRAPHIC_DATA][PERSON_NAME][GEOGRAPHIC_DATA][GEOG…" at bounding box center [504, 310] width 100 height 42
select select "63_763"
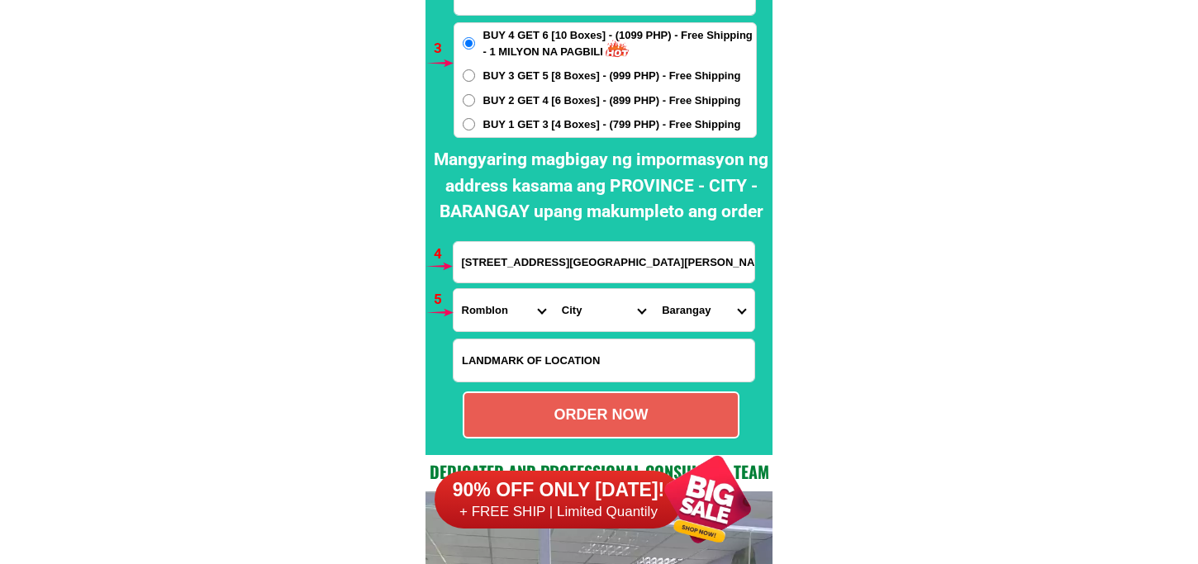
click at [454, 289] on select "Province [GEOGRAPHIC_DATA] [GEOGRAPHIC_DATA][PERSON_NAME][GEOGRAPHIC_DATA][GEOG…" at bounding box center [504, 310] width 100 height 42
click at [576, 316] on select "City [PERSON_NAME] Cajidiocan [PERSON_NAME][GEOGRAPHIC_DATA] [GEOGRAPHIC_DATA] …" at bounding box center [604, 310] width 100 height 42
select select "63_763775"
click at [554, 289] on select "City [PERSON_NAME] Cajidiocan [PERSON_NAME][GEOGRAPHIC_DATA] [GEOGRAPHIC_DATA] …" at bounding box center [604, 310] width 100 height 42
click at [691, 281] on input "[STREET_ADDRESS][GEOGRAPHIC_DATA][PERSON_NAME]IV- Poblàcion [PERSON_NAME] Near …" at bounding box center [604, 262] width 301 height 40
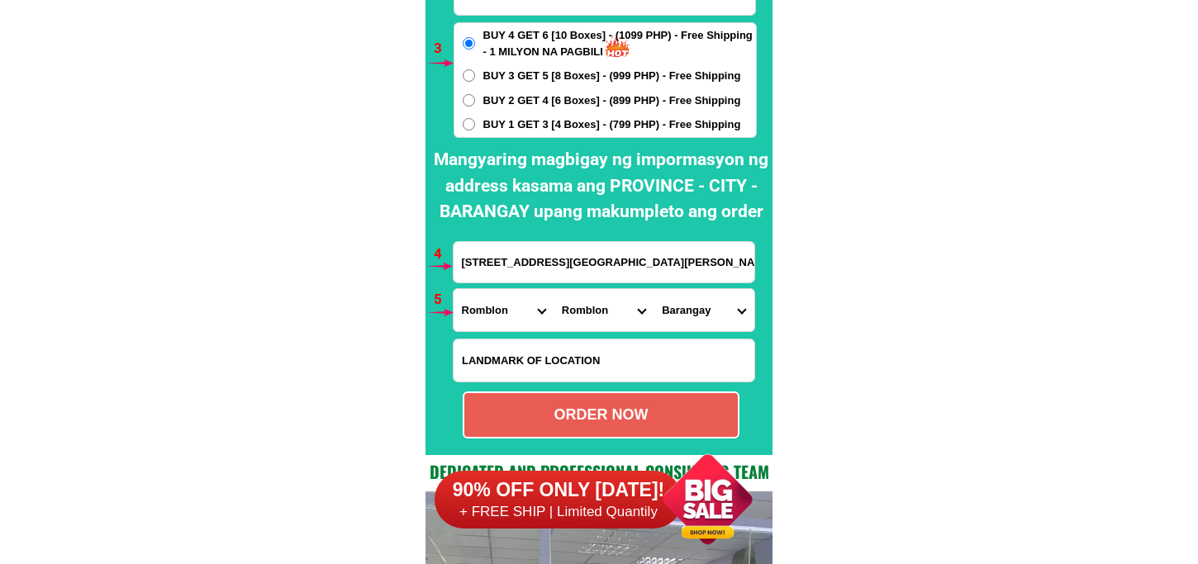
click at [688, 307] on select "[GEOGRAPHIC_DATA][PERSON_NAME] [PERSON_NAME] [PERSON_NAME][GEOGRAPHIC_DATA] [GE…" at bounding box center [704, 310] width 100 height 42
select select "63_76377522467"
click at [654, 289] on select "[GEOGRAPHIC_DATA][PERSON_NAME] [PERSON_NAME] [PERSON_NAME][GEOGRAPHIC_DATA] [GE…" at bounding box center [704, 310] width 100 height 42
click at [696, 308] on select "[GEOGRAPHIC_DATA][PERSON_NAME] [PERSON_NAME] [PERSON_NAME][GEOGRAPHIC_DATA] [GE…" at bounding box center [704, 310] width 100 height 42
click at [654, 289] on select "[GEOGRAPHIC_DATA][PERSON_NAME] [PERSON_NAME] [PERSON_NAME][GEOGRAPHIC_DATA] [GE…" at bounding box center [704, 310] width 100 height 42
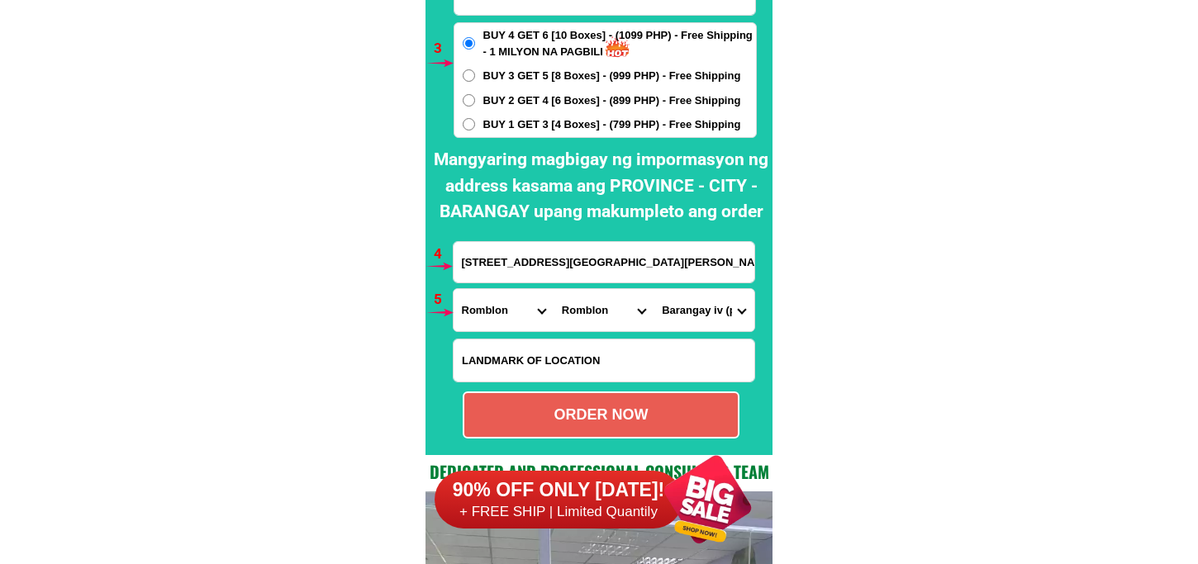
drag, startPoint x: 636, startPoint y: 419, endPoint x: 383, endPoint y: 275, distance: 290.9
click at [635, 420] on div "ORDER NOW" at bounding box center [601, 415] width 274 height 22
type input "[PERSON_NAME]"
type input "[STREET_ADDRESS][GEOGRAPHIC_DATA][PERSON_NAME]IV- Poblàcion [PERSON_NAME] Near …"
radio input "true"
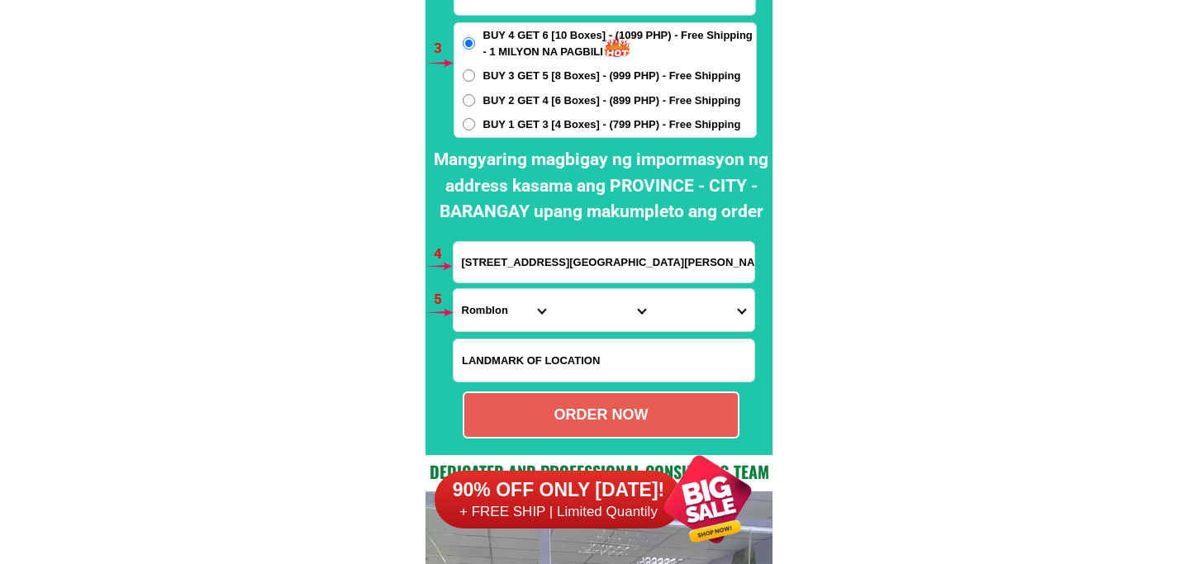
scroll to position [12244, 0]
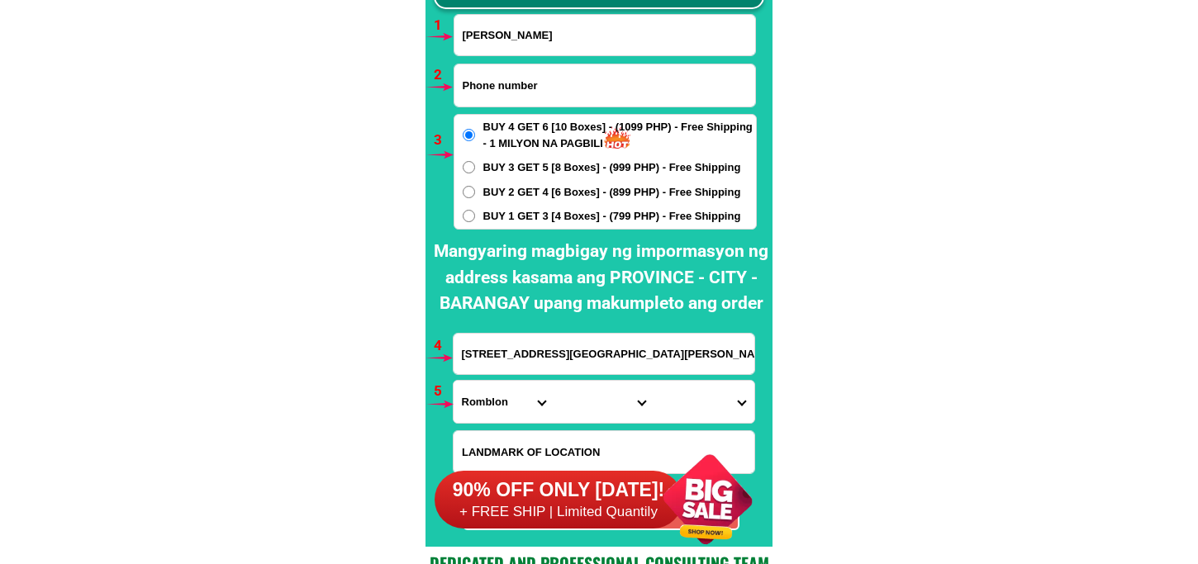
drag, startPoint x: 506, startPoint y: 88, endPoint x: 517, endPoint y: 107, distance: 22.3
click at [506, 88] on input "Input phone_number" at bounding box center [605, 85] width 301 height 42
paste input "09104904852"
type input "09104904852"
click at [515, 211] on span "BUY 1 GET 3 [4 Boxes] - (799 PHP) - Free Shipping" at bounding box center [612, 216] width 258 height 17
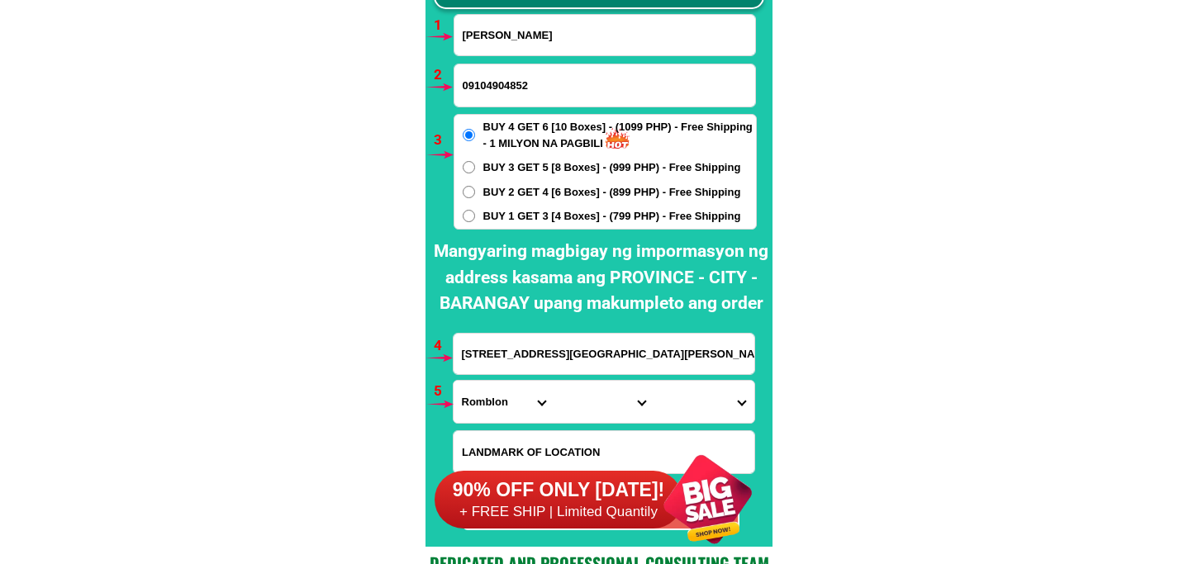
click at [475, 211] on input "BUY 1 GET 3 [4 Boxes] - (799 PHP) - Free Shipping" at bounding box center [469, 216] width 12 height 12
radio input "true"
click at [500, 45] on input "Input full_name" at bounding box center [605, 35] width 301 height 40
paste input "[PERSON_NAME]"
type input "[PERSON_NAME]"
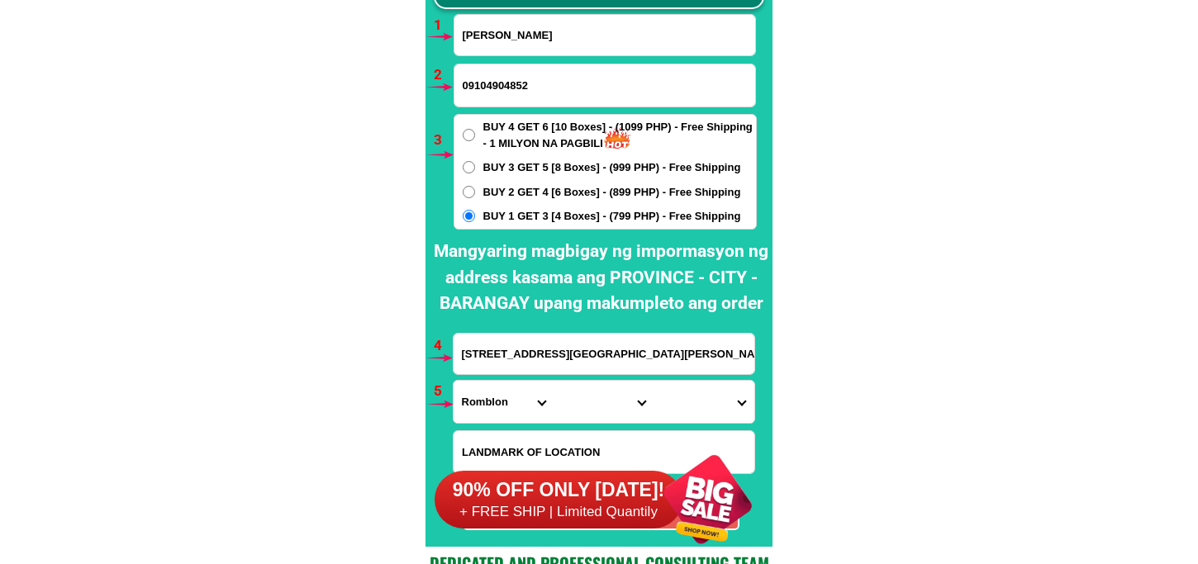
click at [524, 345] on input "[STREET_ADDRESS][GEOGRAPHIC_DATA][PERSON_NAME]IV- Poblàcion [PERSON_NAME] Near …" at bounding box center [604, 354] width 301 height 40
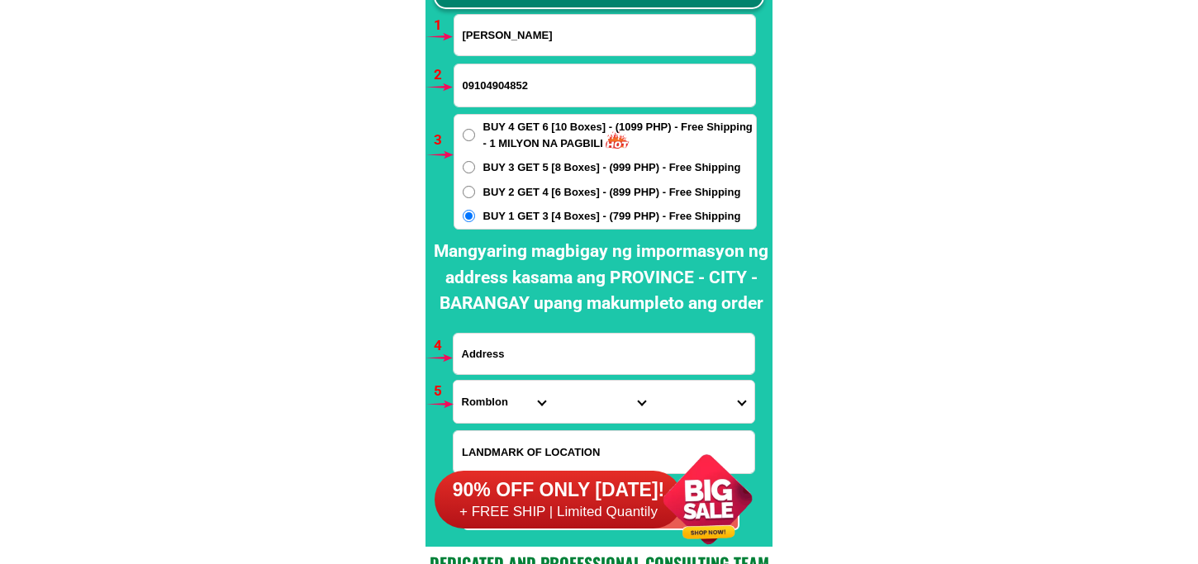
paste input "[PERSON_NAME],guisguis [GEOGRAPHIC_DATA][PERSON_NAME][GEOGRAPHIC_DATA]"
type input "[PERSON_NAME],guisguis [GEOGRAPHIC_DATA][PERSON_NAME][GEOGRAPHIC_DATA]"
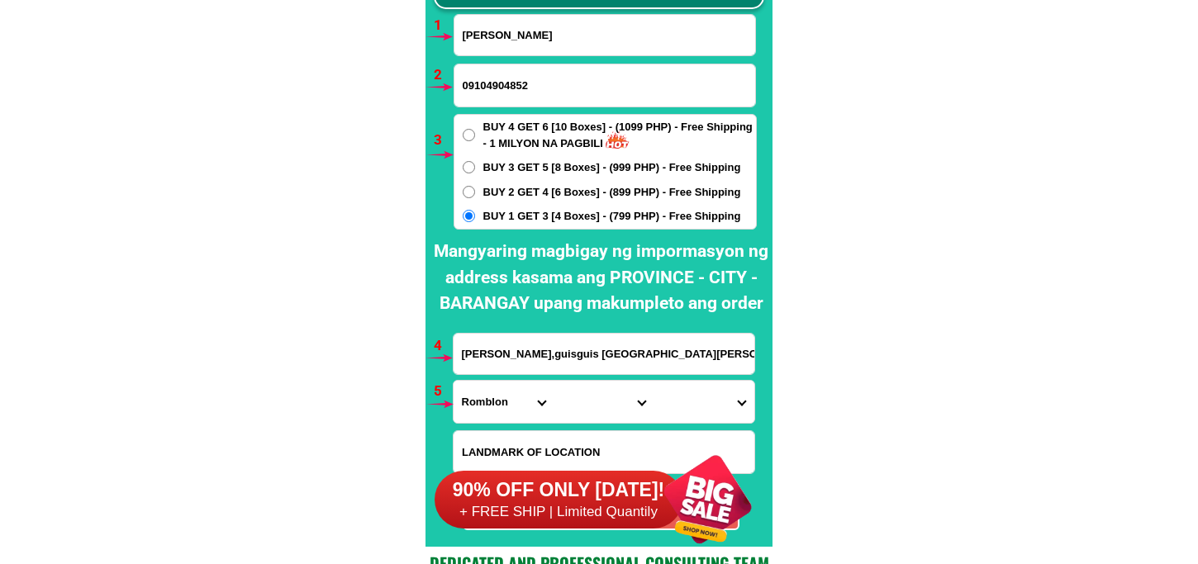
click at [497, 81] on input "09104904852" at bounding box center [605, 85] width 301 height 42
click at [497, 83] on input "09104904852" at bounding box center [605, 85] width 301 height 42
click at [588, 288] on h2 "Mangyaring magbigay ng impormasyon ng address kasama ang PROVINCE - CITY - BARA…" at bounding box center [601, 278] width 343 height 79
click at [509, 402] on select "Province [GEOGRAPHIC_DATA] [GEOGRAPHIC_DATA][PERSON_NAME][GEOGRAPHIC_DATA][GEOG…" at bounding box center [504, 402] width 100 height 42
select select "63_803"
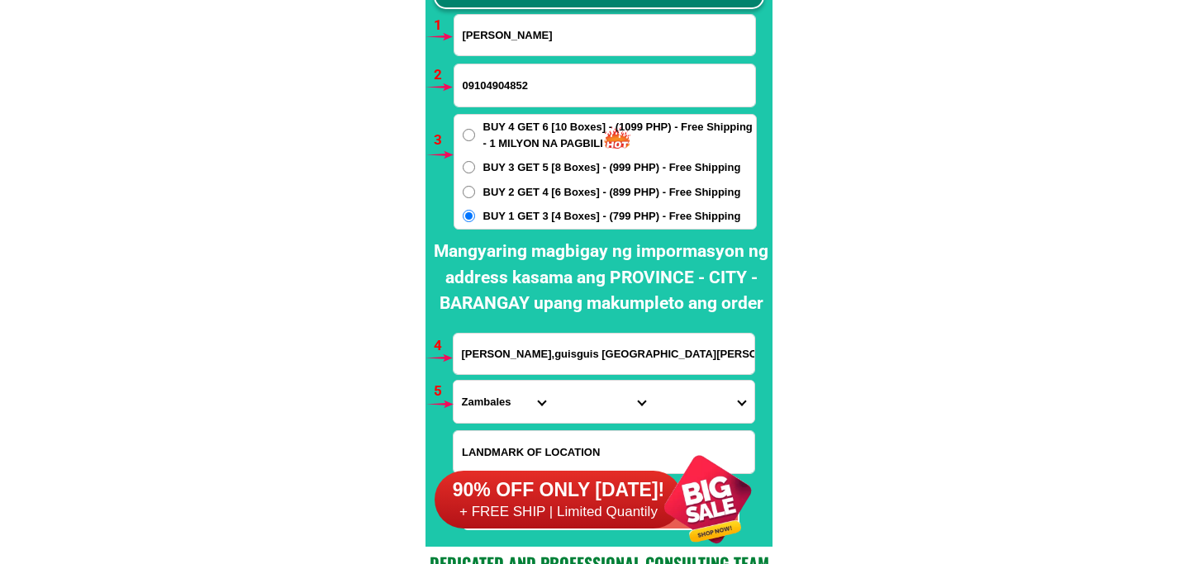
click at [454, 381] on select "Province [GEOGRAPHIC_DATA] [GEOGRAPHIC_DATA][PERSON_NAME][GEOGRAPHIC_DATA][GEOG…" at bounding box center [504, 402] width 100 height 42
click at [570, 391] on select "City Botolan [GEOGRAPHIC_DATA] [PERSON_NAME] [GEOGRAPHIC_DATA] [GEOGRAPHIC_DATA…" at bounding box center [604, 402] width 100 height 42
select select "63_8036149"
click at [554, 381] on select "City Botolan [GEOGRAPHIC_DATA] [PERSON_NAME] [GEOGRAPHIC_DATA] [GEOGRAPHIC_DATA…" at bounding box center [604, 402] width 100 height 42
click at [687, 393] on select "Barangay Babuyan [GEOGRAPHIC_DATA][PERSON_NAME] Bulawon Canaynayan Gama Guinabo…" at bounding box center [704, 402] width 100 height 42
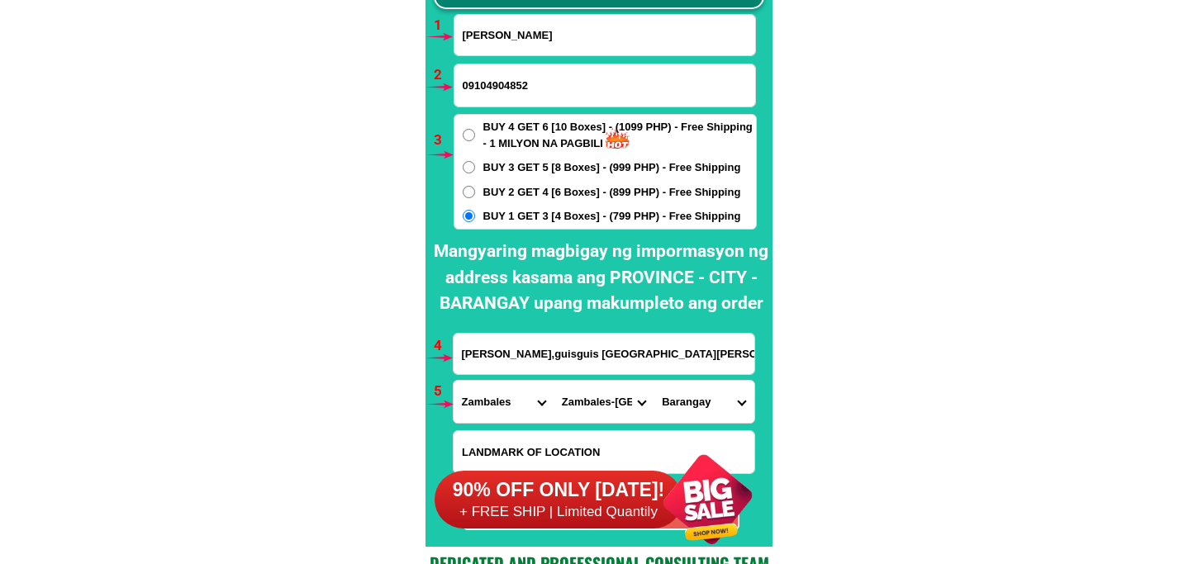
select select "63_80361497934"
click at [654, 381] on select "Barangay Babuyan [GEOGRAPHIC_DATA][PERSON_NAME] Bulawon Canaynayan Gama Guinabo…" at bounding box center [704, 402] width 100 height 42
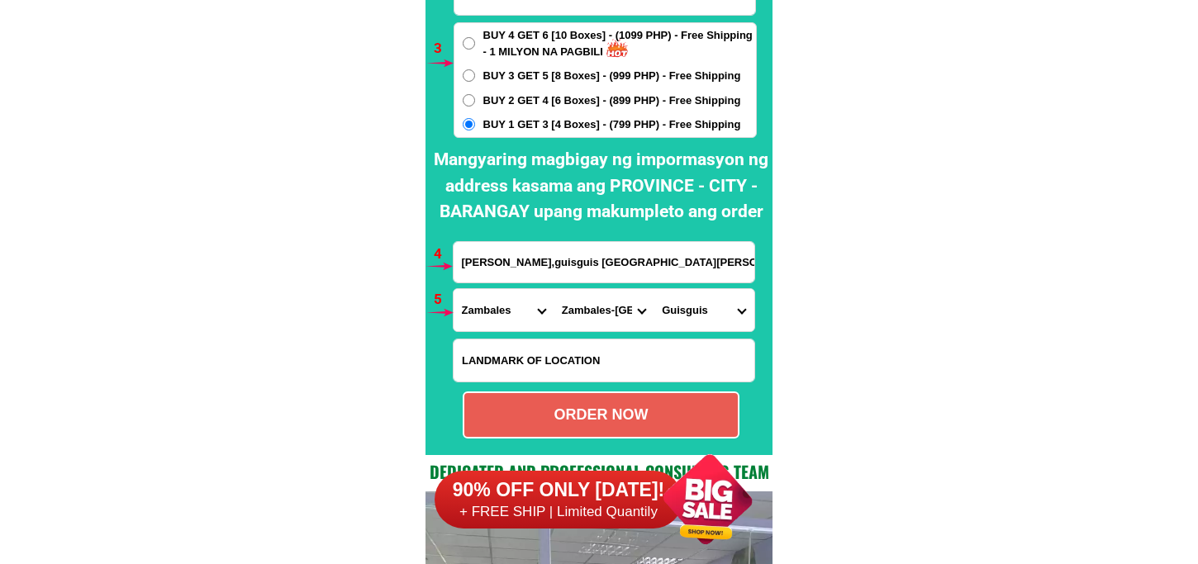
click at [638, 444] on div "90% OFF ONLY [DATE]! + FREE SHIP | Limited Quantily" at bounding box center [604, 500] width 338 height 130
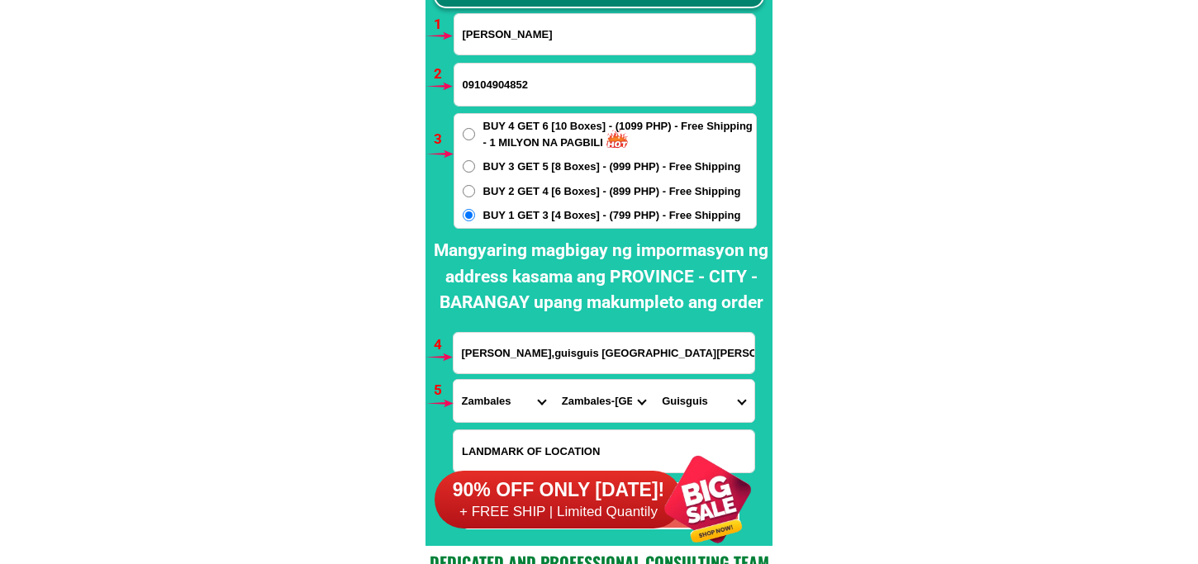
scroll to position [12429, 0]
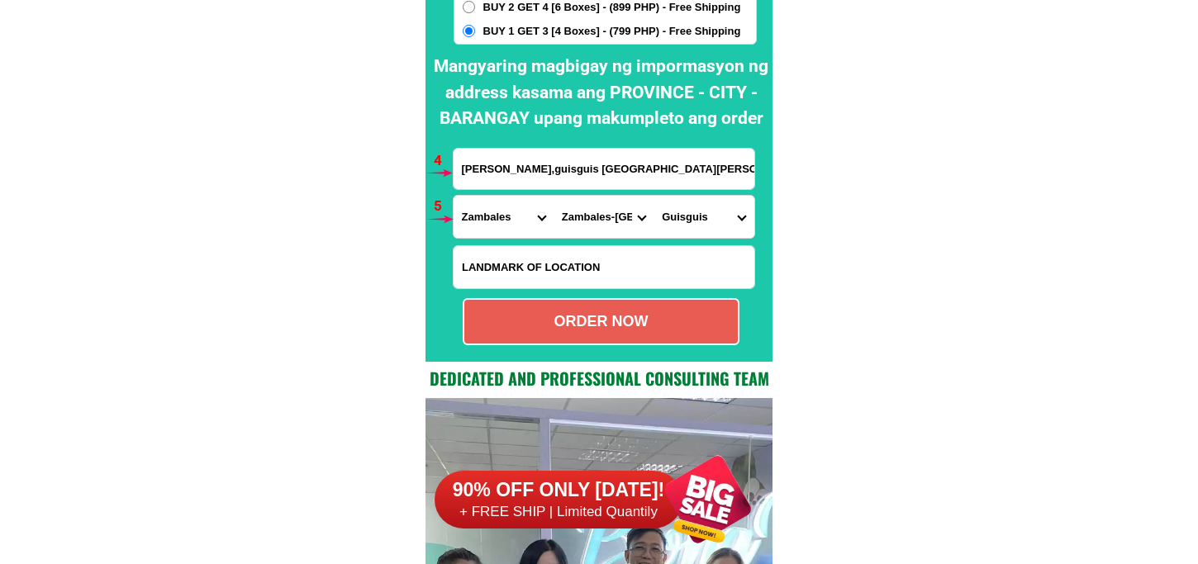
click at [616, 322] on div "ORDER NOW" at bounding box center [601, 322] width 274 height 22
type input "09104904852"
radio input "true"
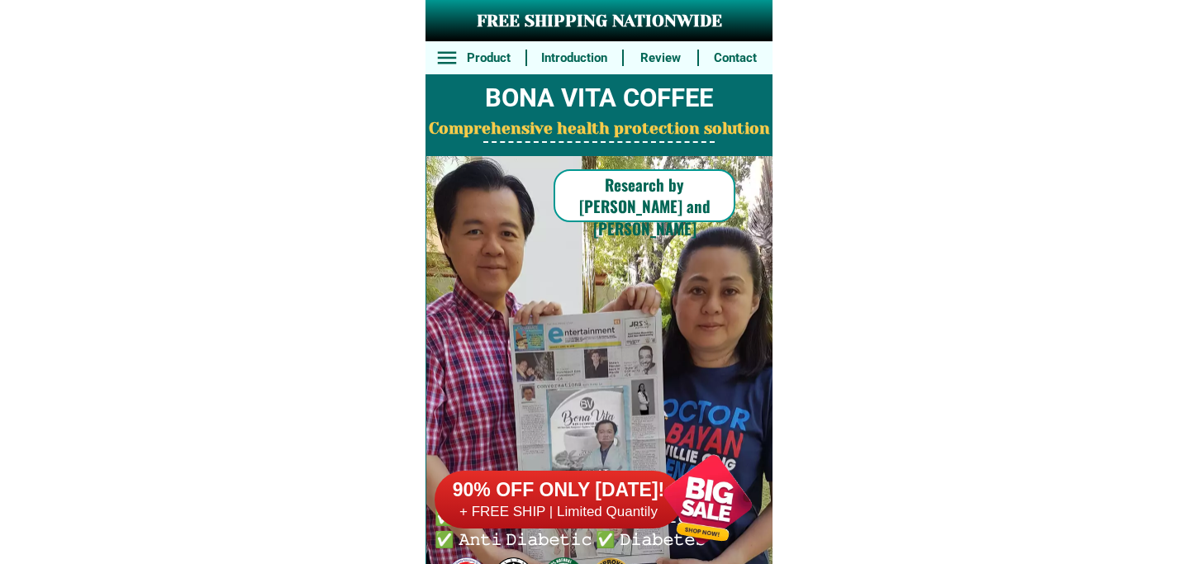
drag, startPoint x: 701, startPoint y: 471, endPoint x: 692, endPoint y: 410, distance: 61.8
click at [698, 464] on div at bounding box center [708, 500] width 130 height 130
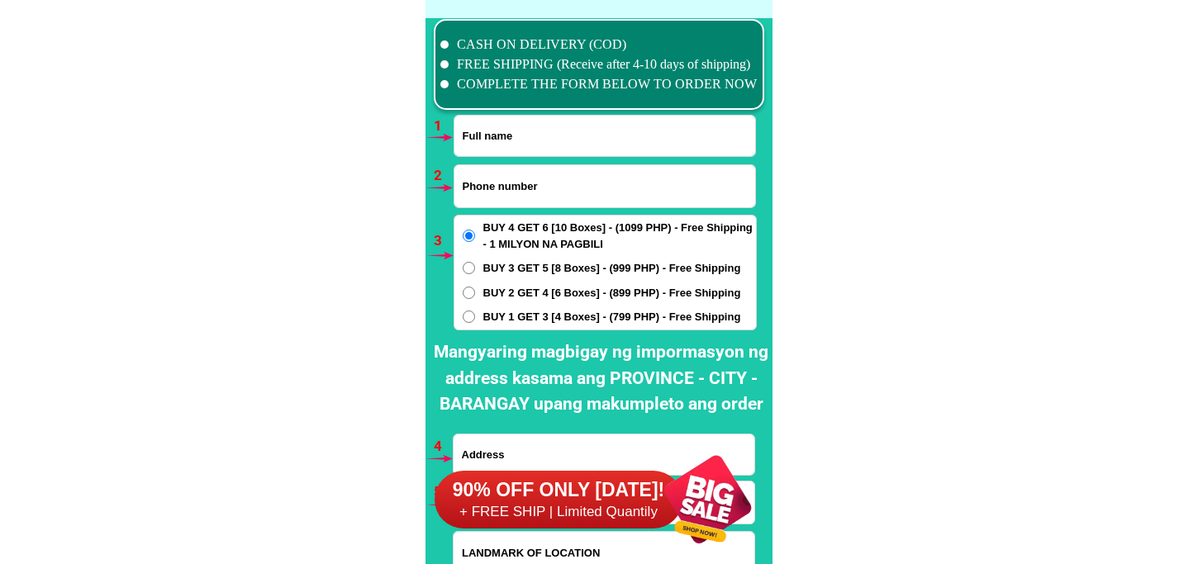
scroll to position [12152, 0]
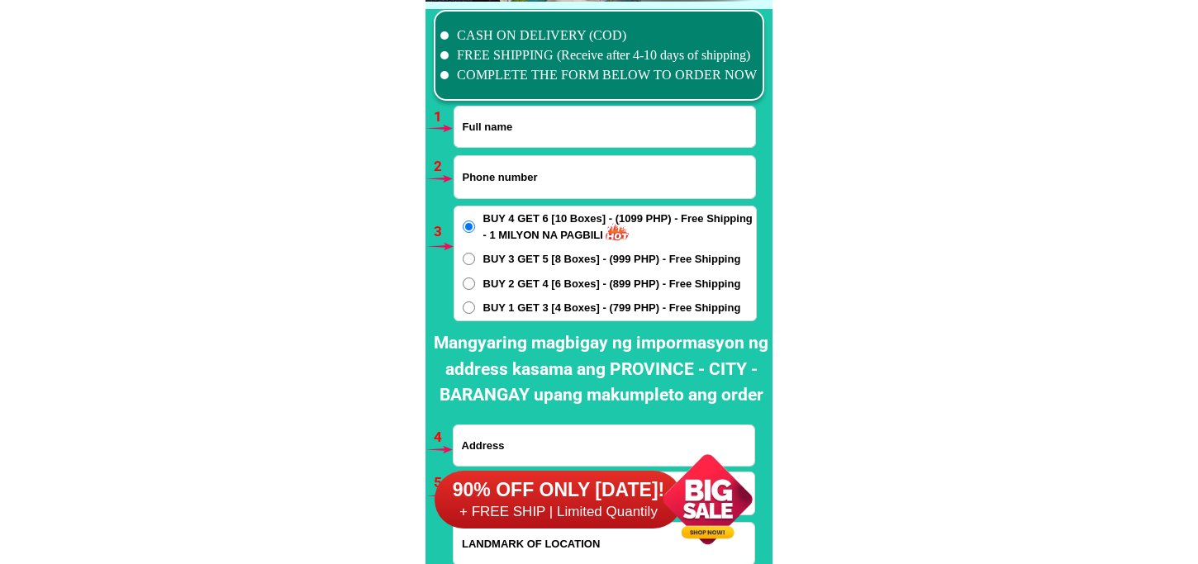
click at [542, 126] on input "Input full_name" at bounding box center [605, 127] width 301 height 40
paste input "Ruben Espadilla Perez"
type input "Ruben Espadilla Perez"
click at [509, 170] on input "Input phone_number" at bounding box center [605, 177] width 301 height 42
paste input "09353287454"
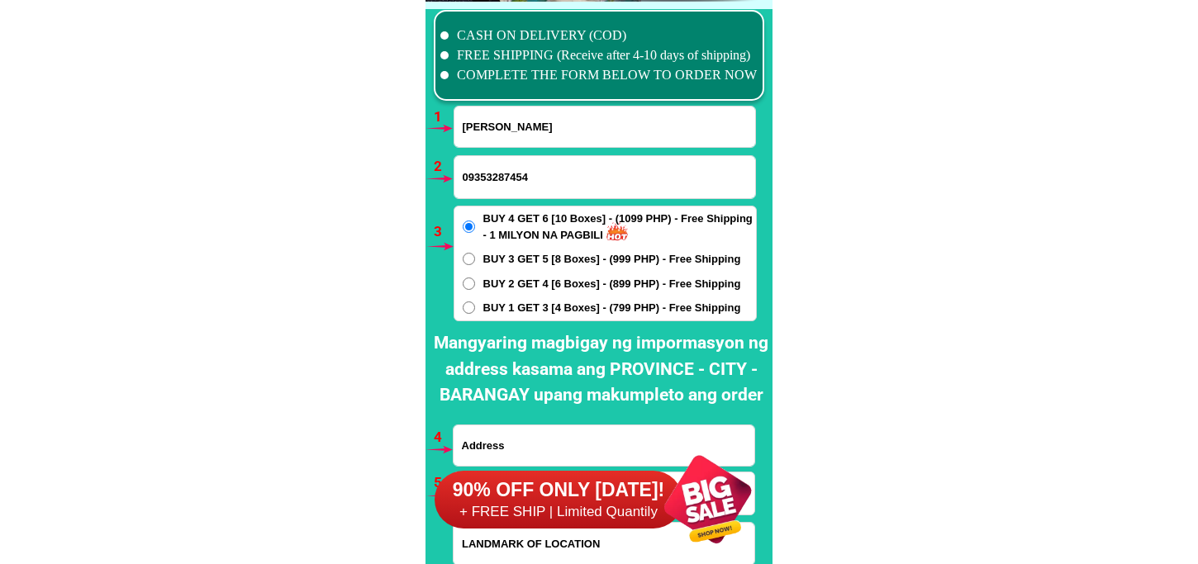
type input "09353287454"
click at [516, 278] on span "BUY 2 GET 4 [6 Boxes] - (899 PHP) - Free Shipping" at bounding box center [612, 284] width 258 height 17
click at [475, 278] on input "BUY 2 GET 4 [6 Boxes] - (899 PHP) - Free Shipping" at bounding box center [469, 284] width 12 height 12
radio input "true"
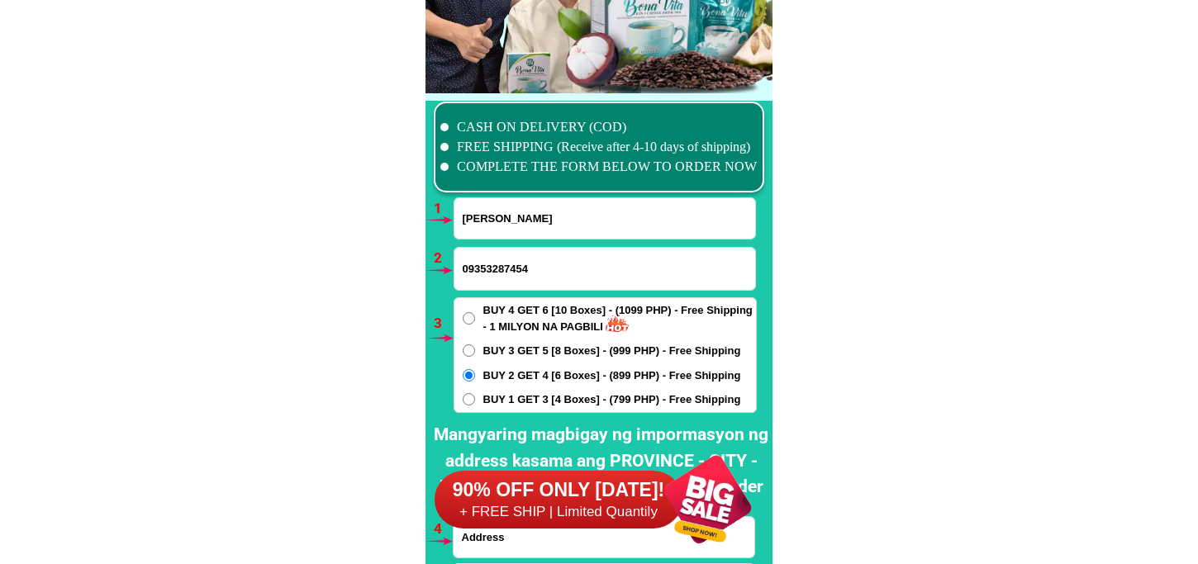
scroll to position [12244, 0]
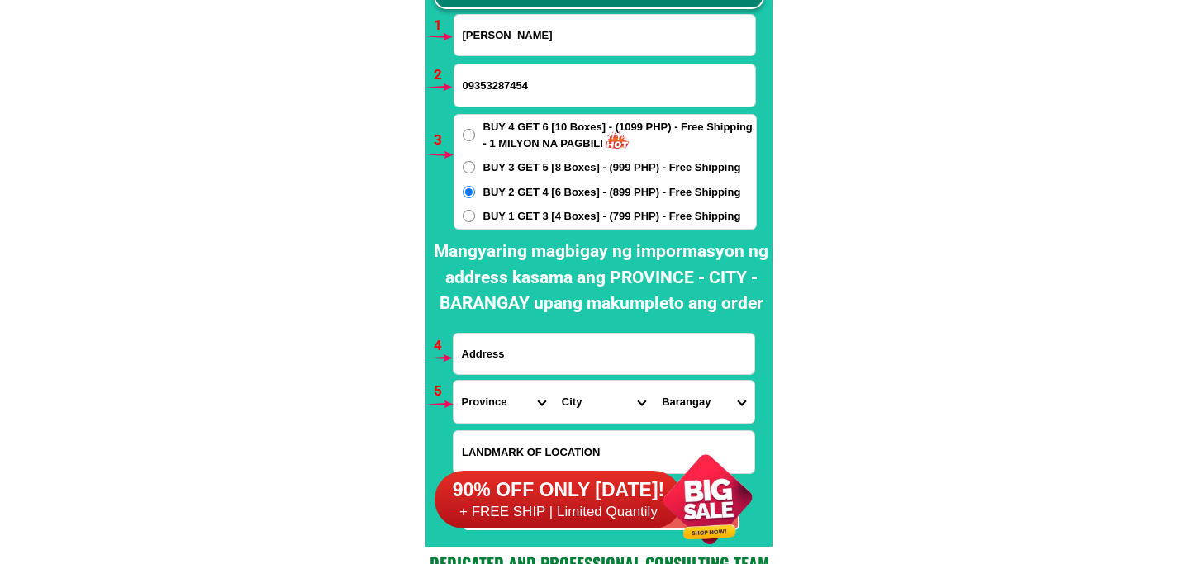
click at [526, 351] on input "Input address" at bounding box center [604, 354] width 301 height 40
paste input "1163 del pilar st cabanatuan city"
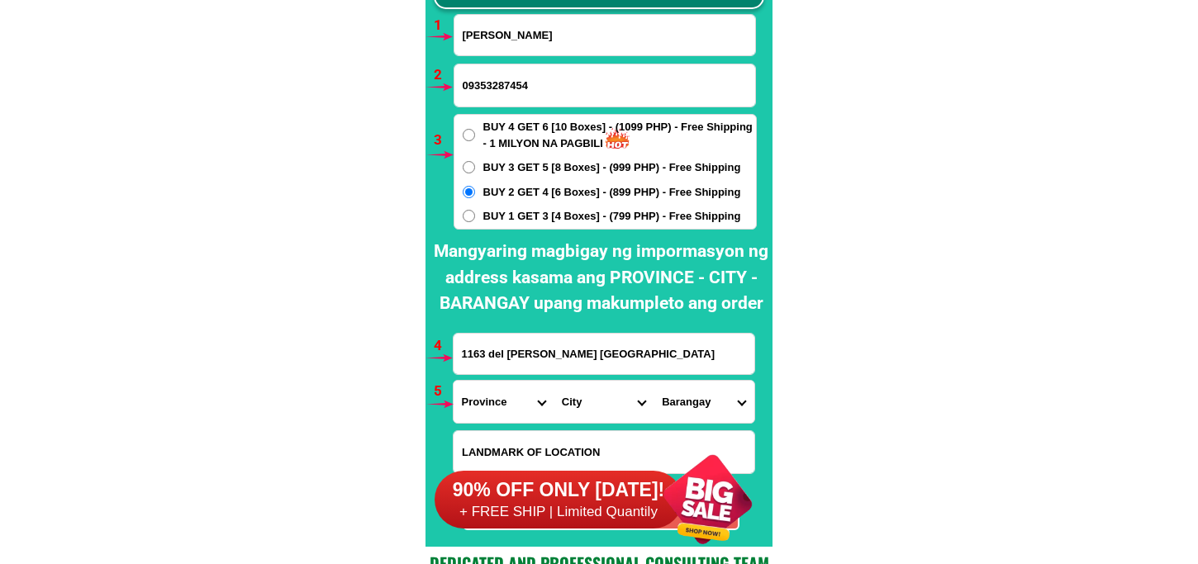
type input "1163 del pilar st cabanatuan city"
click at [497, 399] on select "Province [GEOGRAPHIC_DATA] [GEOGRAPHIC_DATA][PERSON_NAME][GEOGRAPHIC_DATA][GEOG…" at bounding box center [504, 402] width 100 height 42
select select "63_198"
click at [454, 381] on select "Province [GEOGRAPHIC_DATA] [GEOGRAPHIC_DATA][PERSON_NAME][GEOGRAPHIC_DATA][GEOG…" at bounding box center [504, 402] width 100 height 42
drag, startPoint x: 578, startPoint y: 407, endPoint x: 583, endPoint y: 398, distance: 9.2
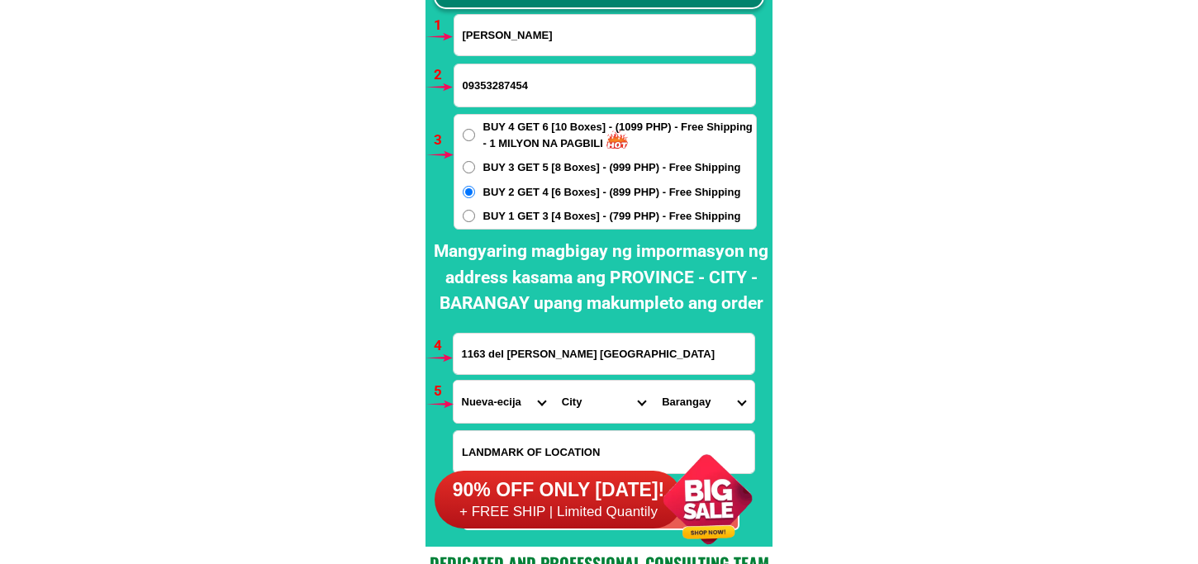
click at [580, 406] on select "City Aliaga Bongabon Cabanatuan-city Cabiao Carranglan Cuyapo Gabaldon Gapan-ci…" at bounding box center [604, 402] width 100 height 42
select select "63_1988988"
click at [554, 381] on select "City Aliaga Bongabon Cabanatuan-city Cabiao Carranglan Cuyapo Gabaldon Gapan-ci…" at bounding box center [604, 402] width 100 height 42
drag, startPoint x: 701, startPoint y: 409, endPoint x: 700, endPoint y: 383, distance: 26.5
click at [700, 402] on select "Barangay Aduas centro (aduas) Aduas norte Aduas sur Bagong buhay Bagong sikat B…" at bounding box center [704, 402] width 100 height 42
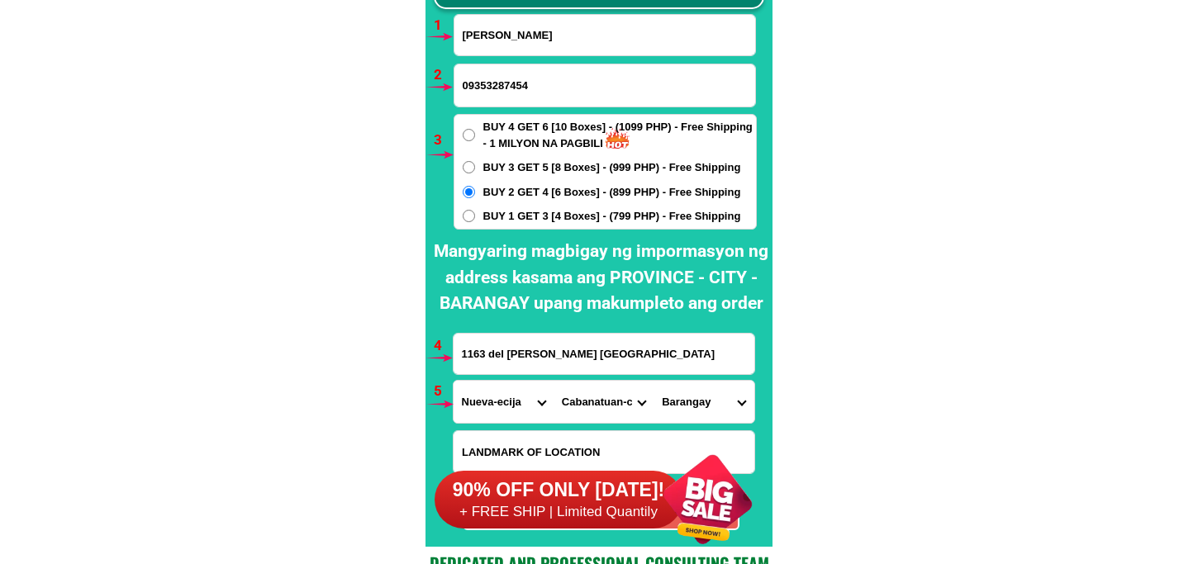
select select "63_19889885743"
click at [654, 381] on select "Barangay Aduas centro (aduas) Aduas norte Aduas sur Bagong buhay Bagong sikat B…" at bounding box center [704, 402] width 100 height 42
click at [705, 402] on select "Barangay Aduas centro (aduas) Aduas norte Aduas sur Bagong buhay Bagong sikat B…" at bounding box center [704, 402] width 100 height 42
click at [654, 381] on select "Barangay Aduas centro (aduas) Aduas norte Aduas sur Bagong buhay Bagong sikat B…" at bounding box center [704, 402] width 100 height 42
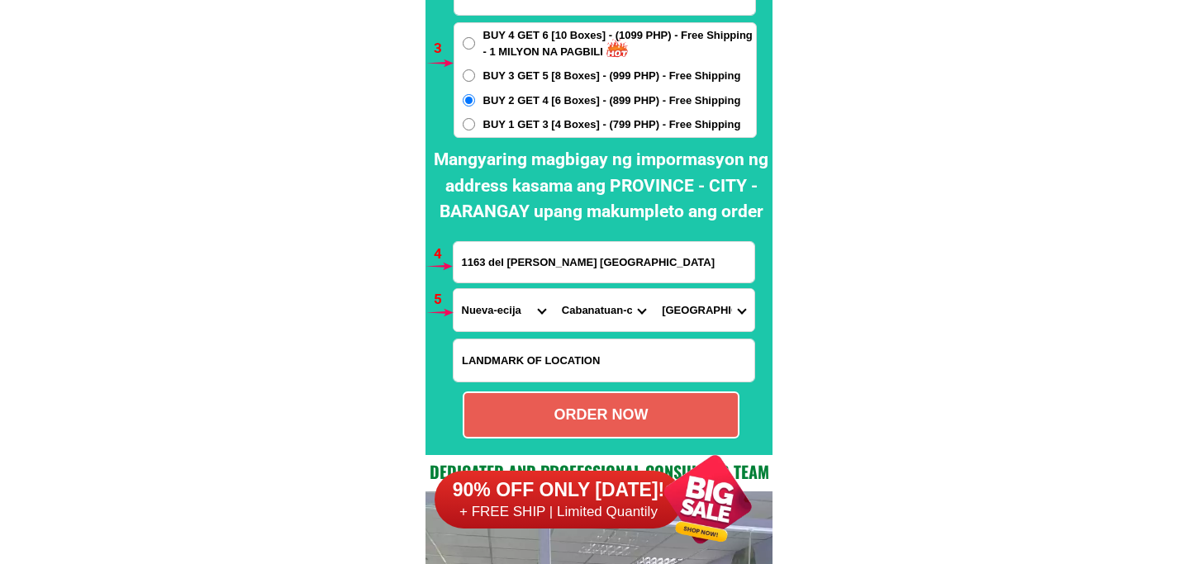
click at [599, 409] on div "ORDER NOW" at bounding box center [601, 415] width 274 height 22
type input "09353287454"
type input "1163 del pilar st cabanatuan city"
radio input "true"
